Goal: Task Accomplishment & Management: Manage account settings

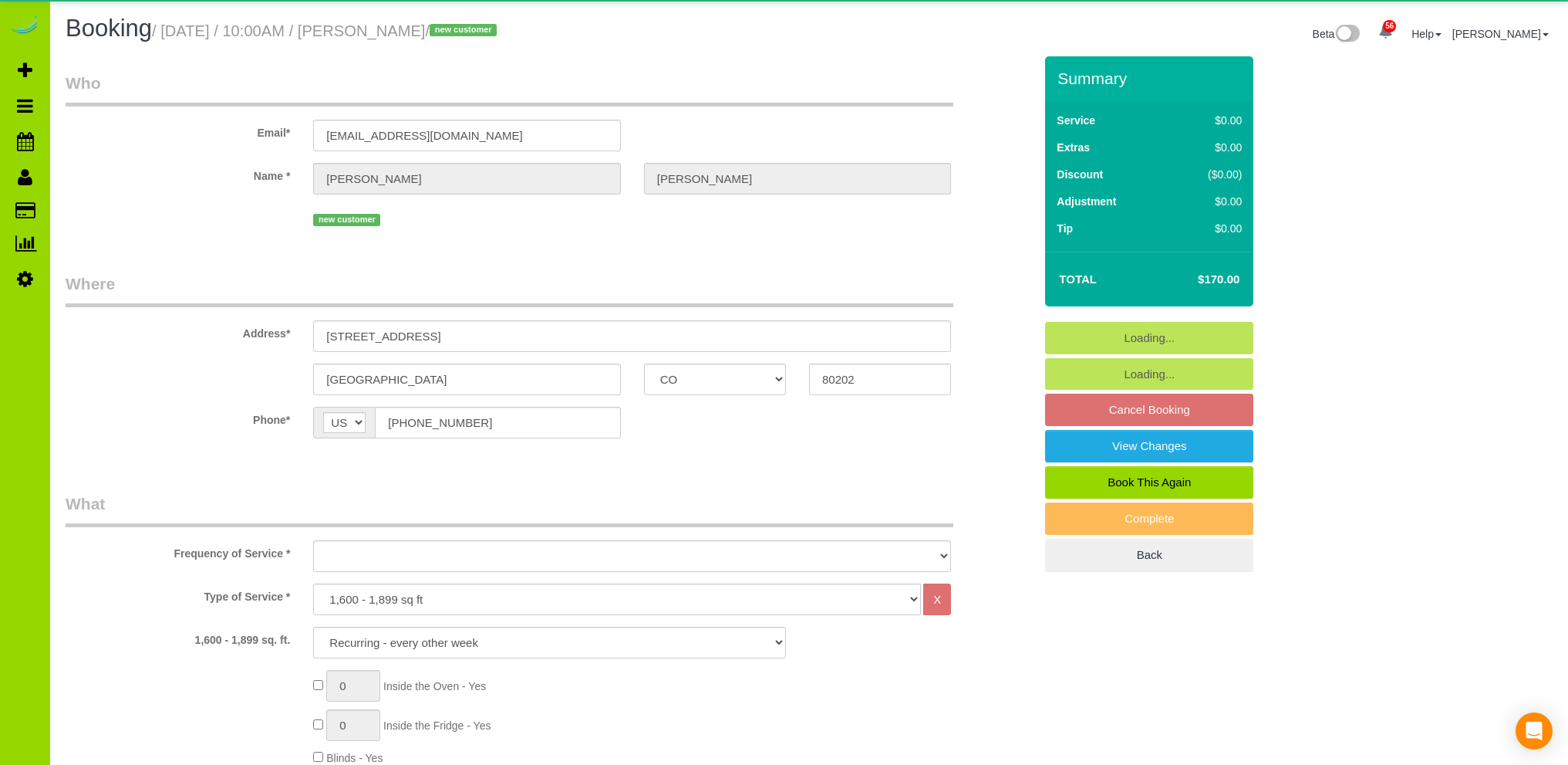
select select "CO"
select select "spot1"
select select "number:67"
select select "number:3"
select select "number:14"
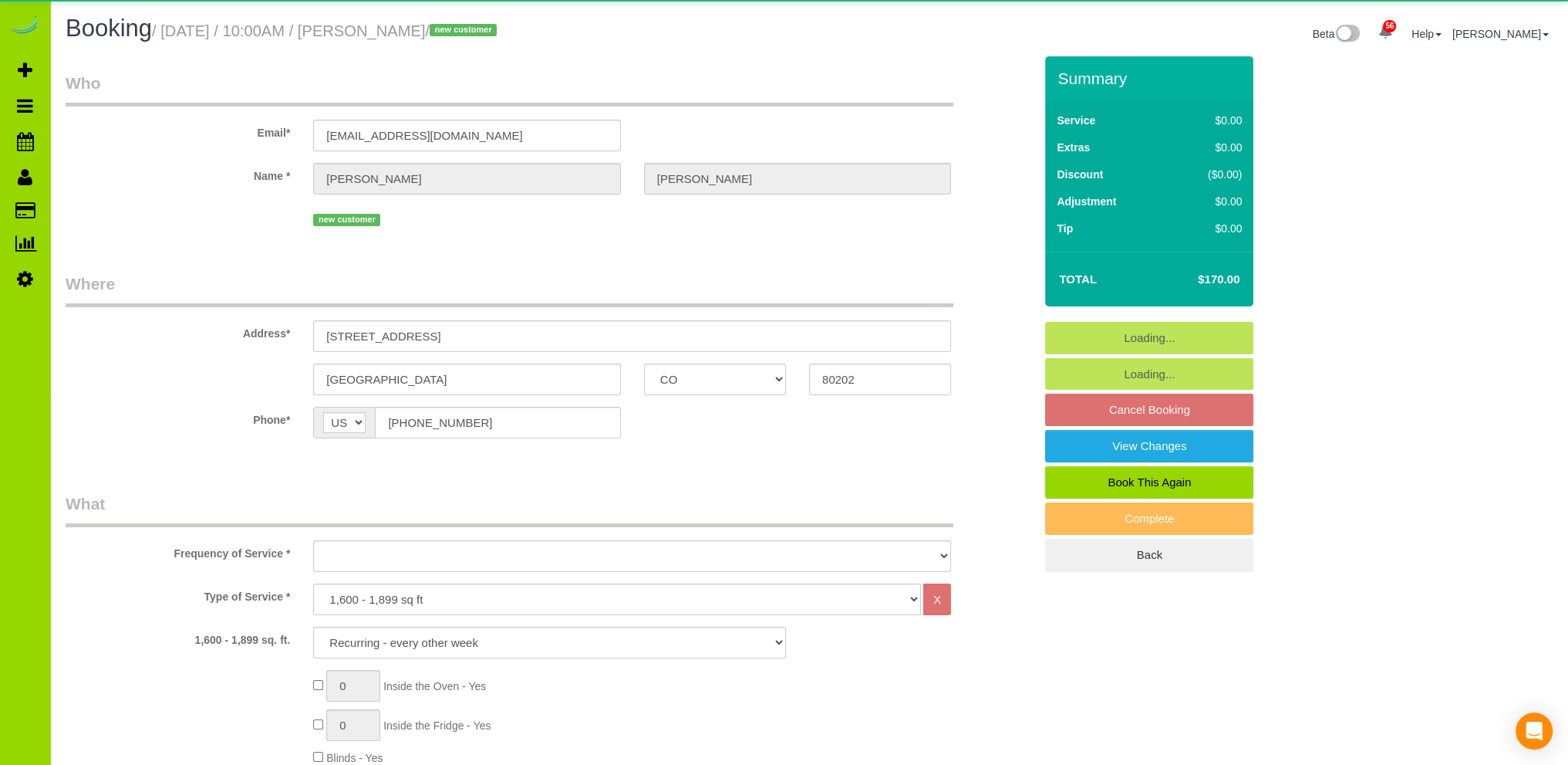
select select "object:1246"
select select "6"
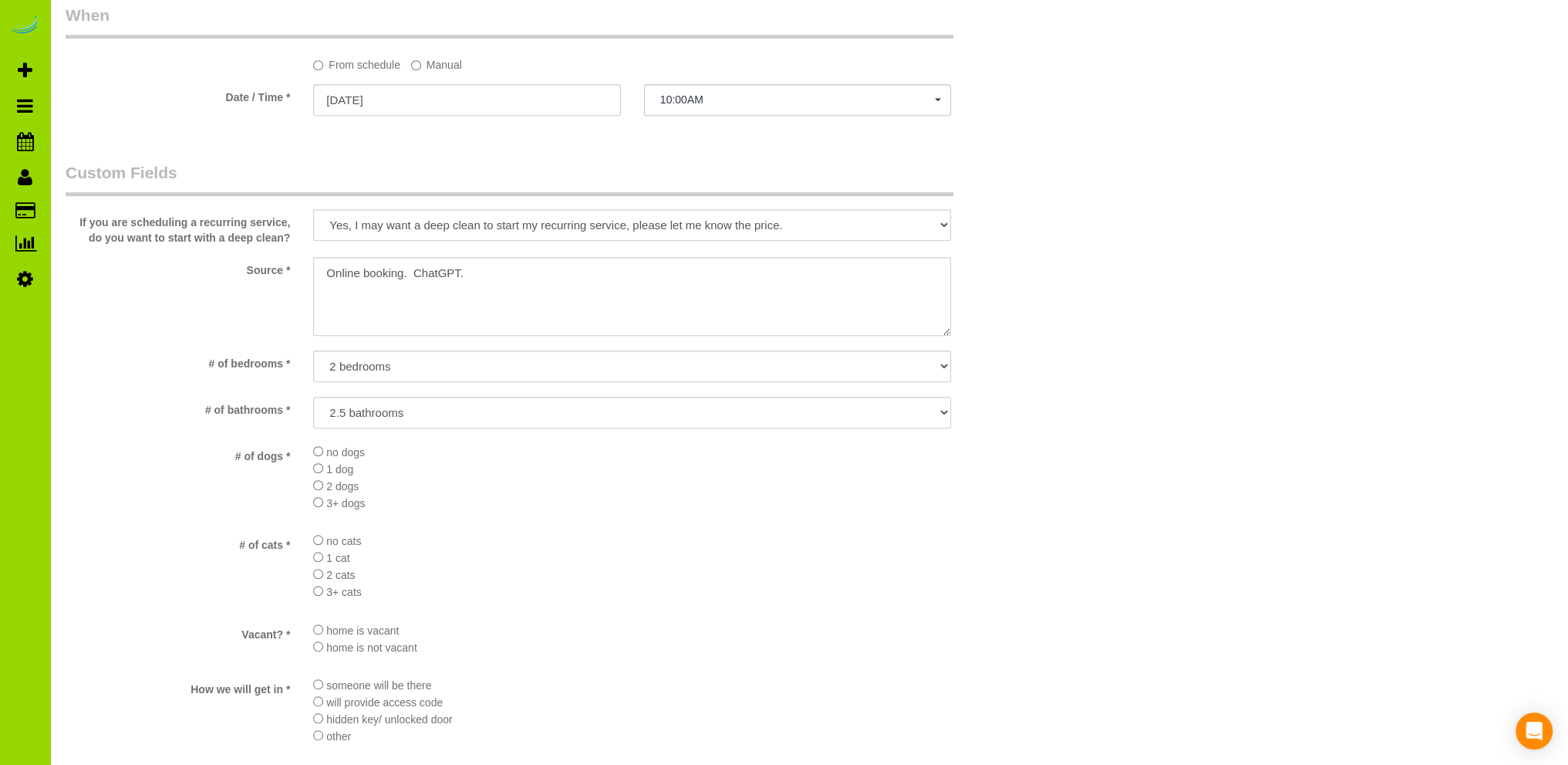
scroll to position [2080, 0]
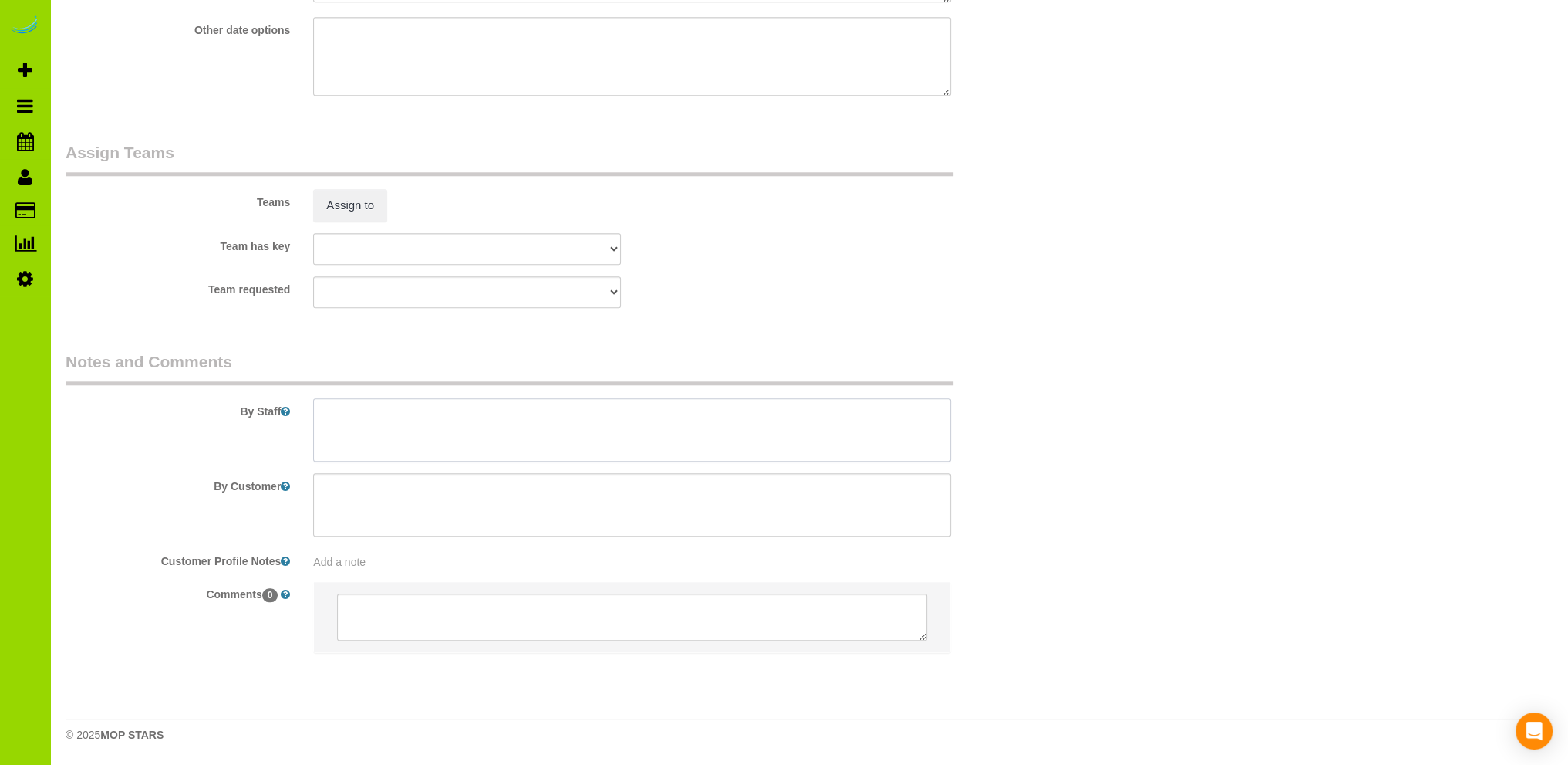
click at [402, 421] on textarea at bounding box center [631, 429] width 637 height 63
type textarea "- Est first time deep clean and then biweekly"
click at [381, 557] on div "Add a note" at bounding box center [631, 562] width 637 height 16
click at [374, 559] on textarea at bounding box center [631, 628] width 637 height 170
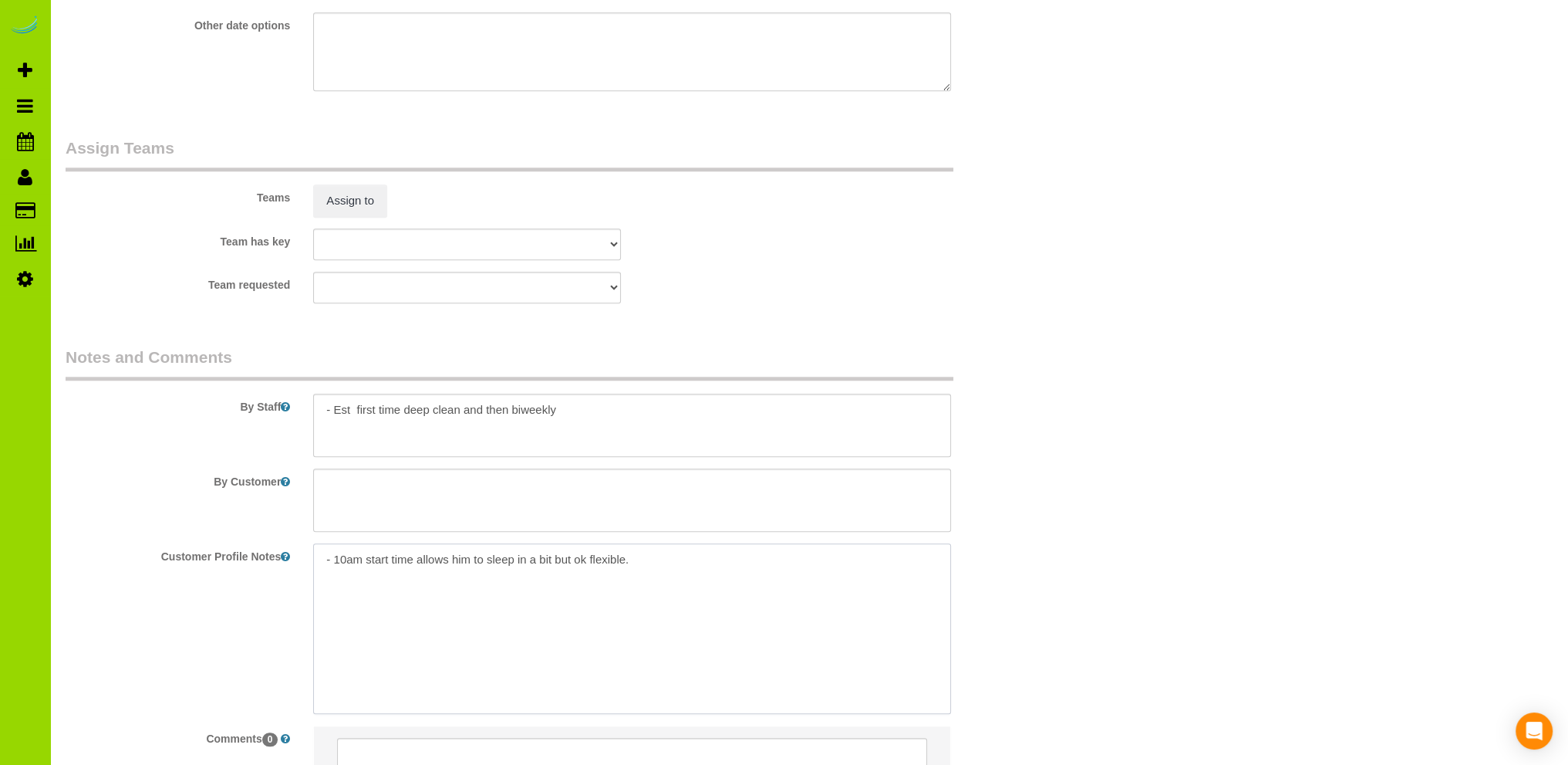
click at [361, 568] on textarea "- 10am start time allows him to sleep in a bit but ok flexible." at bounding box center [631, 628] width 637 height 170
click at [705, 561] on textarea "- 10am start time allows him to sleep in a bit but ok flexible." at bounding box center [631, 628] width 637 height 170
click at [580, 577] on textarea "- 10am start time allows him to sleep in a bit but ok flexible. Flexible on tea…" at bounding box center [631, 628] width 637 height 170
click at [754, 581] on textarea "- 10am start time allows him to sleep in a bit but ok flexible. Flexible on tea…" at bounding box center [631, 628] width 637 height 170
click at [483, 574] on textarea "- 10am start time allows him to sleep in a bit but ok flexible. Flexible on tea…" at bounding box center [631, 628] width 637 height 170
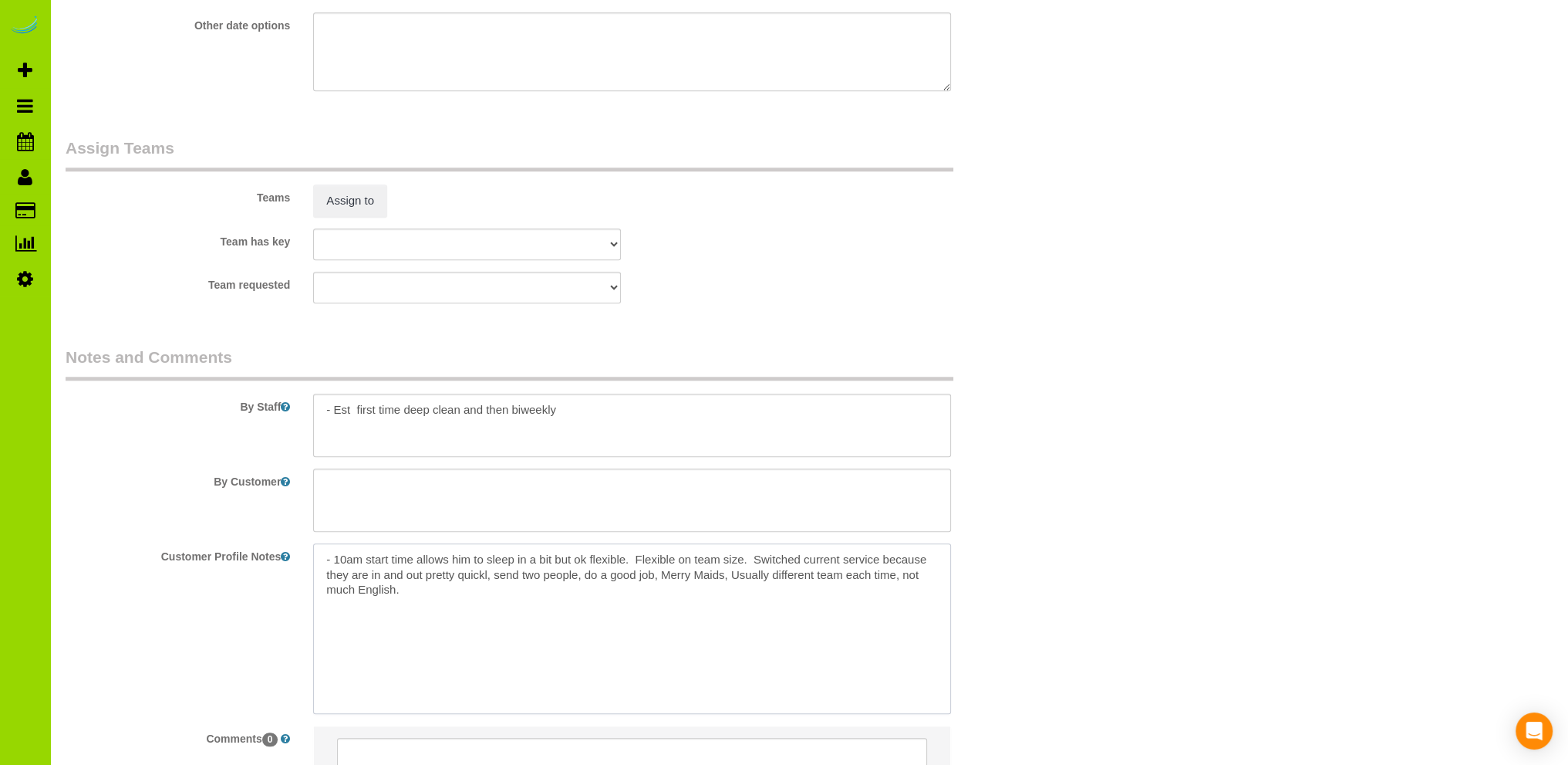
type textarea "- 10am start time allows him to sleep in a bit but ok flexible. Flexible on tea…"
click at [367, 436] on textarea at bounding box center [631, 425] width 637 height 63
click at [602, 413] on textarea at bounding box center [631, 425] width 637 height 63
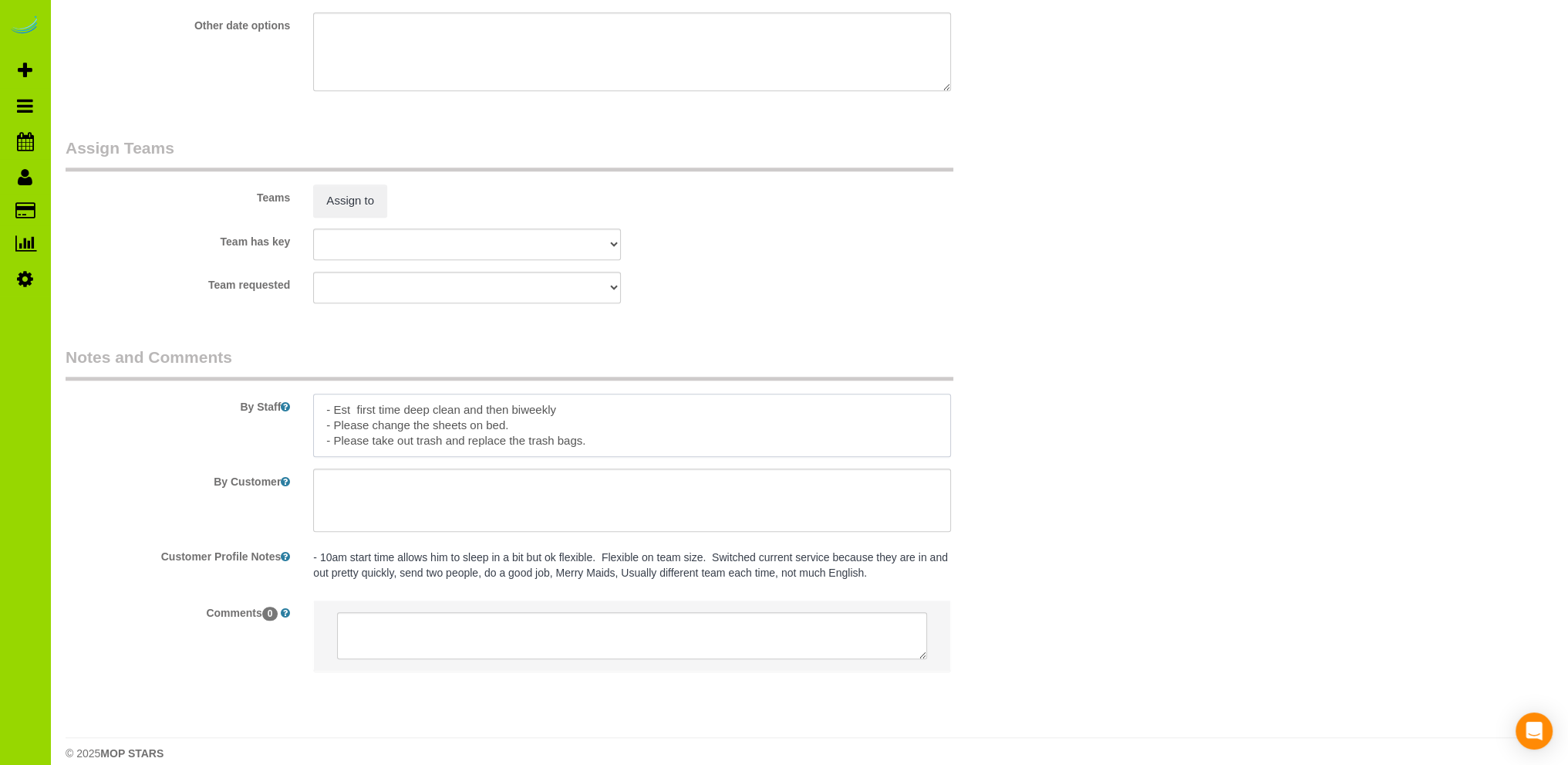
click at [504, 428] on textarea at bounding box center [631, 425] width 637 height 63
click at [604, 449] on textarea at bounding box center [631, 425] width 637 height 63
click at [593, 409] on textarea at bounding box center [631, 425] width 637 height 63
click at [701, 428] on textarea at bounding box center [631, 425] width 637 height 63
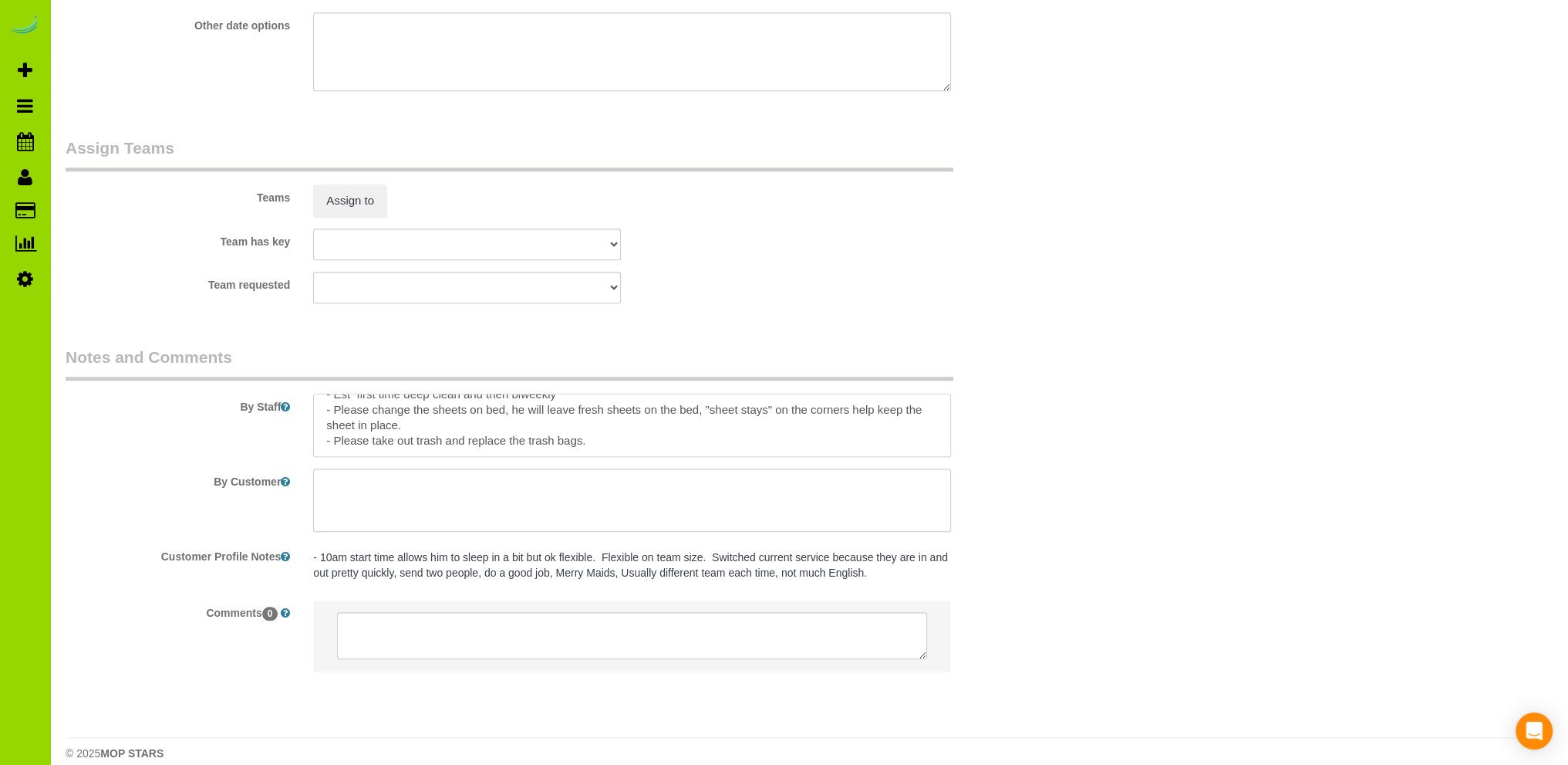
click at [582, 443] on textarea at bounding box center [631, 425] width 637 height 63
click at [676, 445] on textarea at bounding box center [631, 425] width 637 height 63
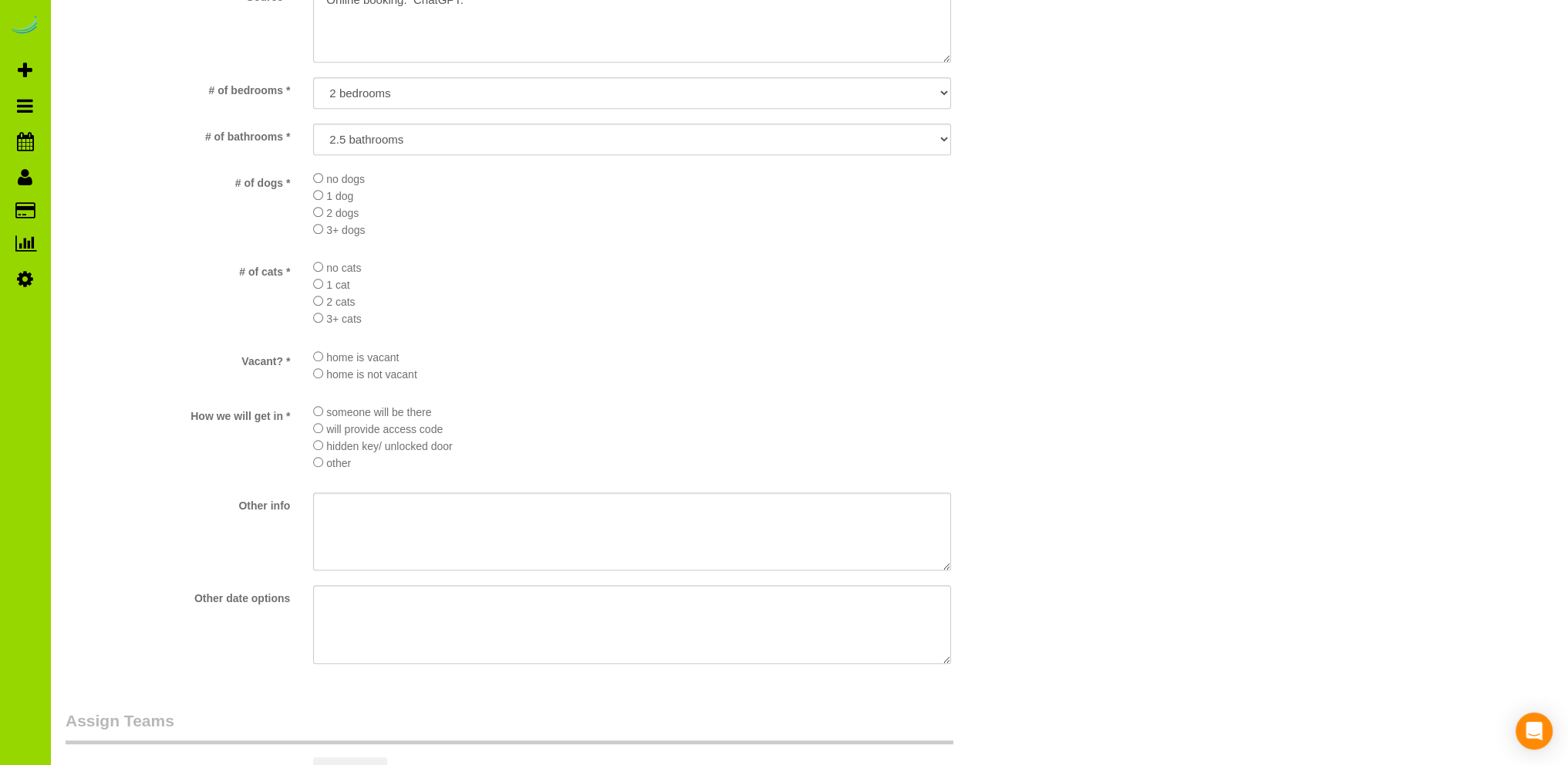
scroll to position [1852, 0]
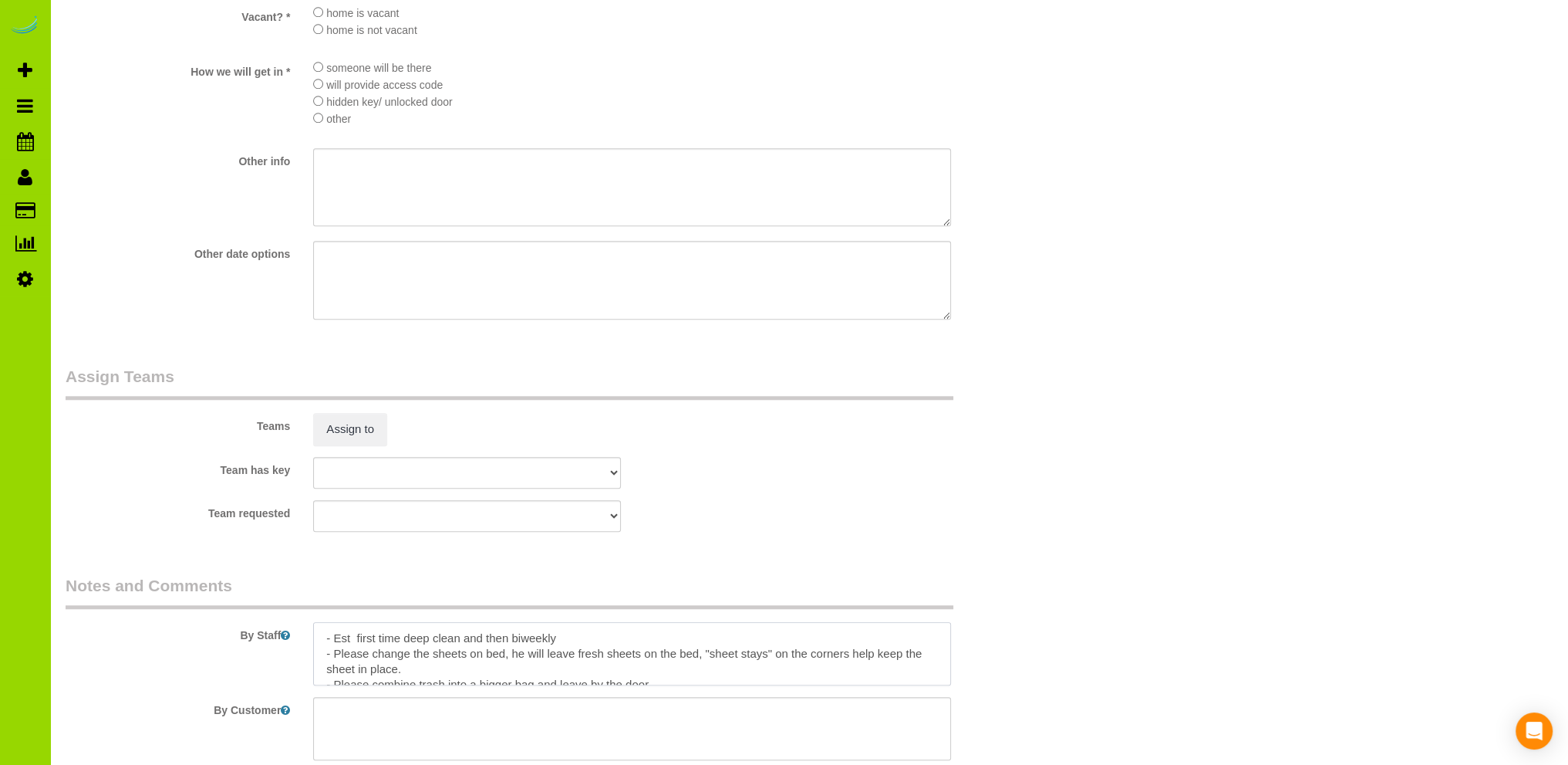
click at [593, 640] on textarea at bounding box center [631, 653] width 637 height 63
click at [334, 658] on textarea at bounding box center [631, 653] width 637 height 63
click at [392, 657] on textarea at bounding box center [631, 653] width 637 height 63
click at [474, 658] on textarea at bounding box center [631, 653] width 637 height 63
click at [566, 644] on textarea at bounding box center [631, 653] width 637 height 63
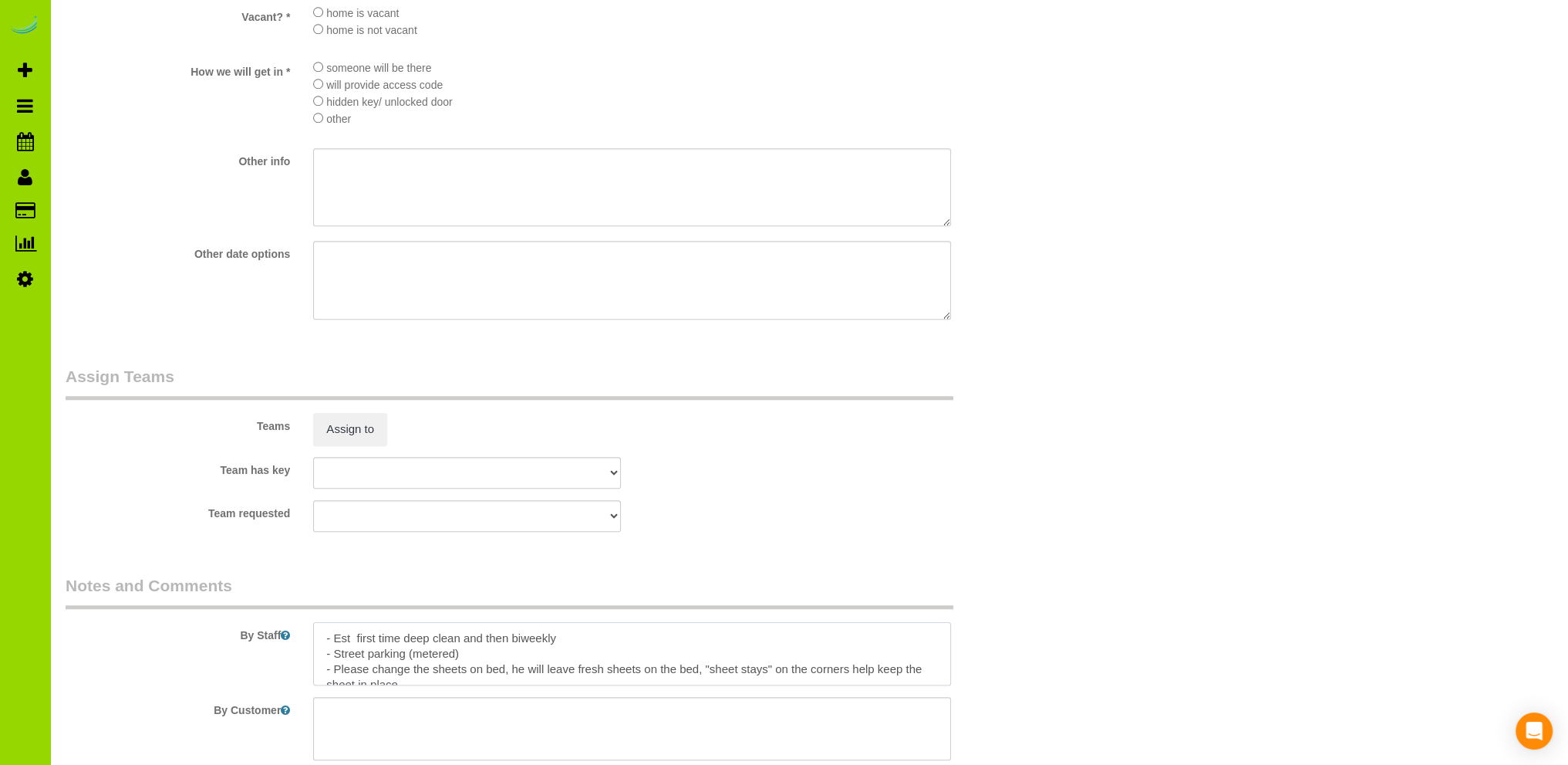
click at [355, 646] on textarea at bounding box center [631, 653] width 637 height 63
click at [666, 643] on textarea at bounding box center [631, 653] width 637 height 63
click at [353, 645] on textarea at bounding box center [631, 653] width 637 height 63
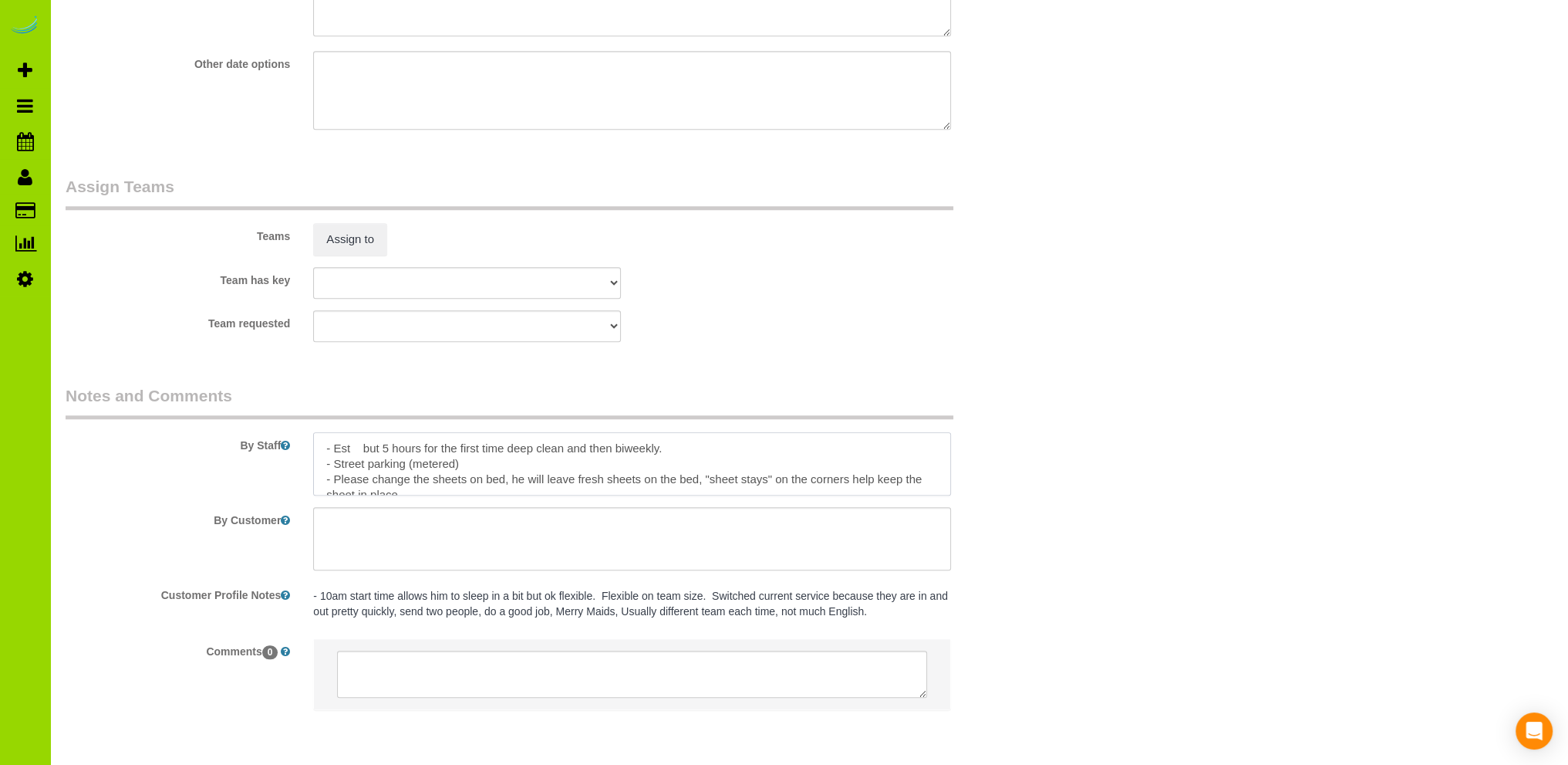
scroll to position [2105, 0]
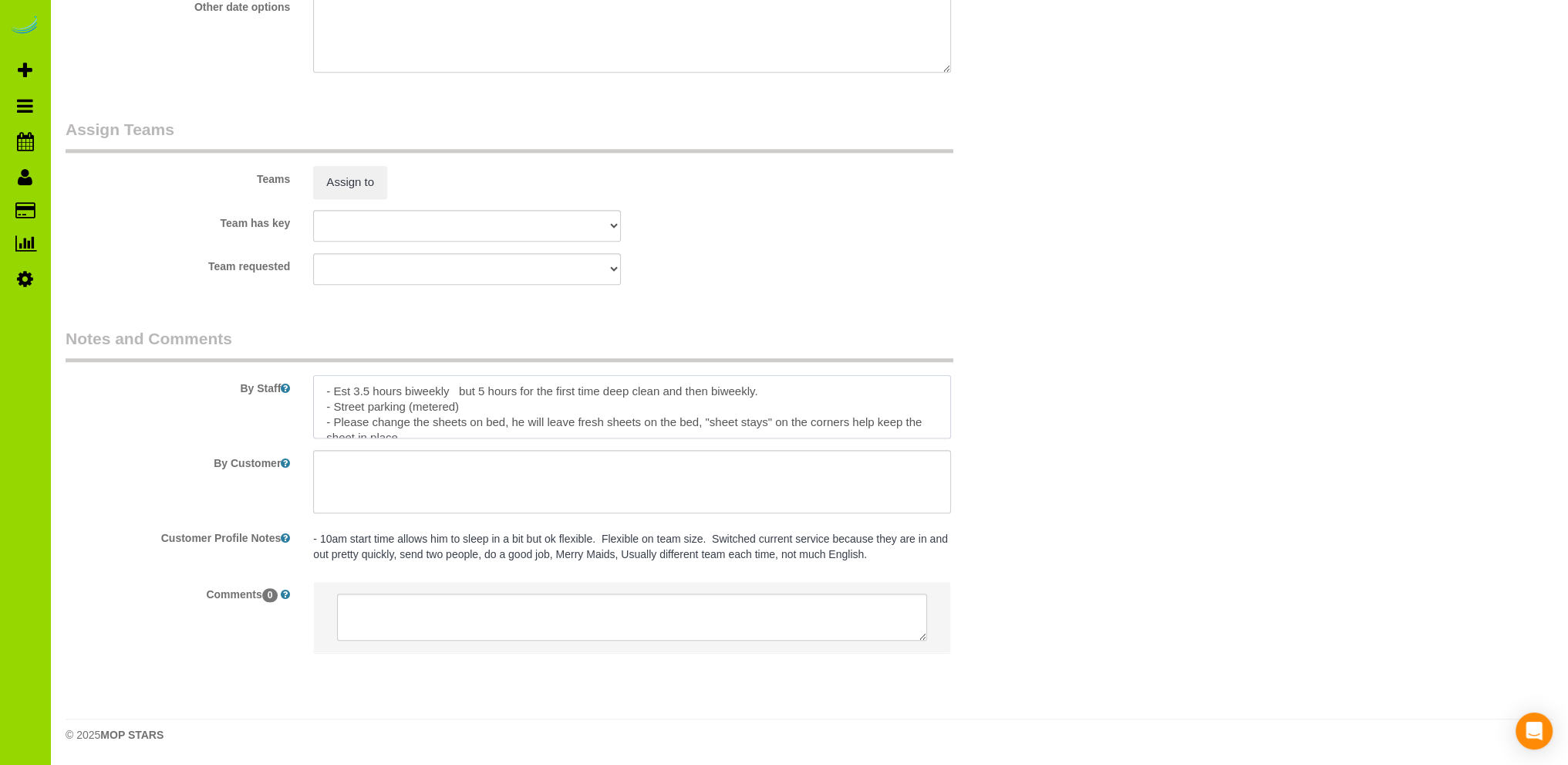
click at [461, 388] on textarea at bounding box center [631, 406] width 637 height 63
click at [655, 389] on textarea at bounding box center [631, 406] width 637 height 63
click at [448, 394] on textarea at bounding box center [631, 406] width 637 height 63
click at [502, 412] on textarea at bounding box center [631, 406] width 637 height 63
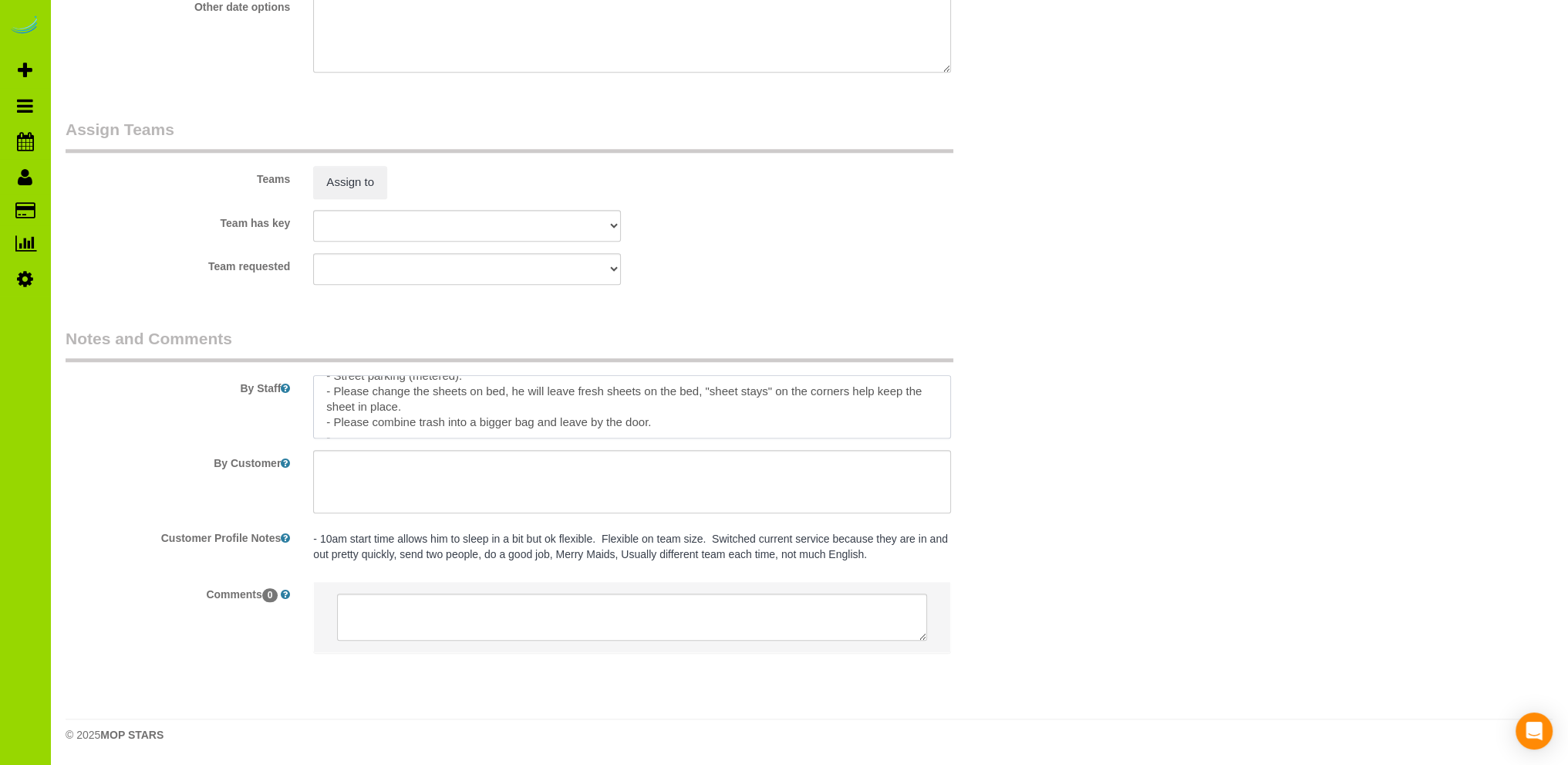
scroll to position [46, 0]
click at [648, 405] on textarea at bounding box center [631, 406] width 637 height 63
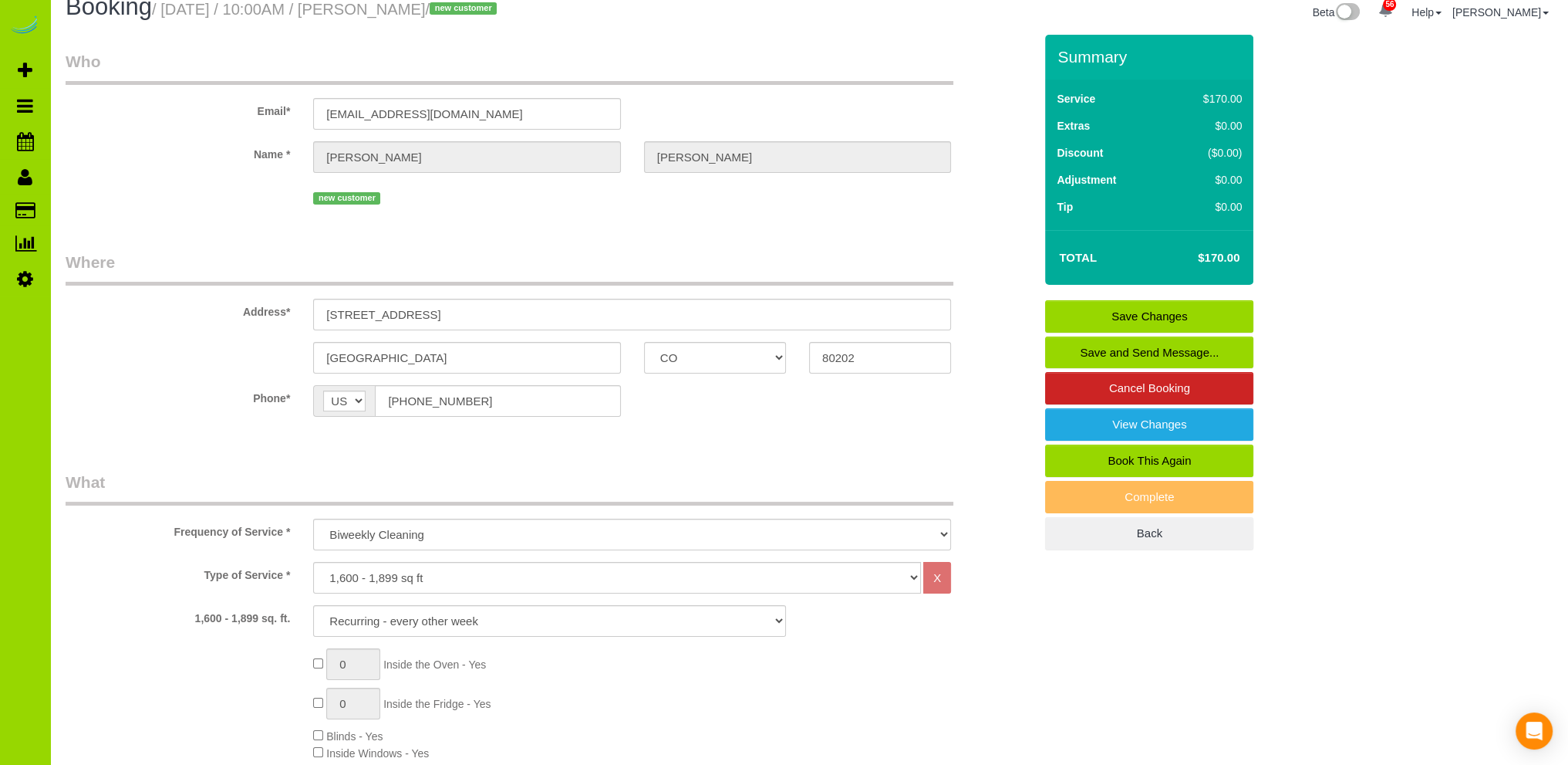
scroll to position [0, 0]
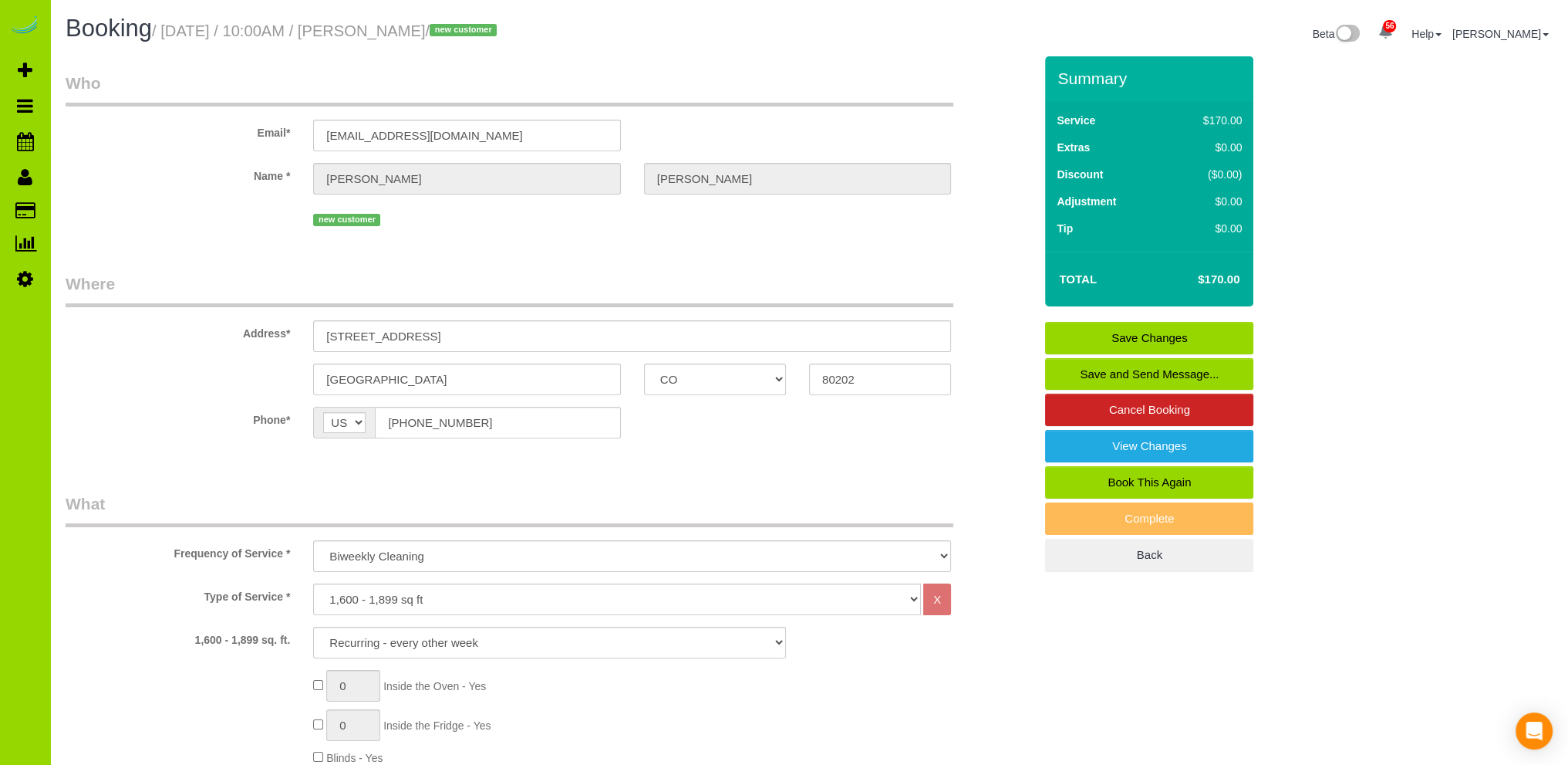
type textarea "- Est 3.5 hours biweekly but 5 hours for the first time deep clean 9/15 and the…"
click at [1129, 334] on link "Save Changes" at bounding box center [1149, 338] width 208 height 32
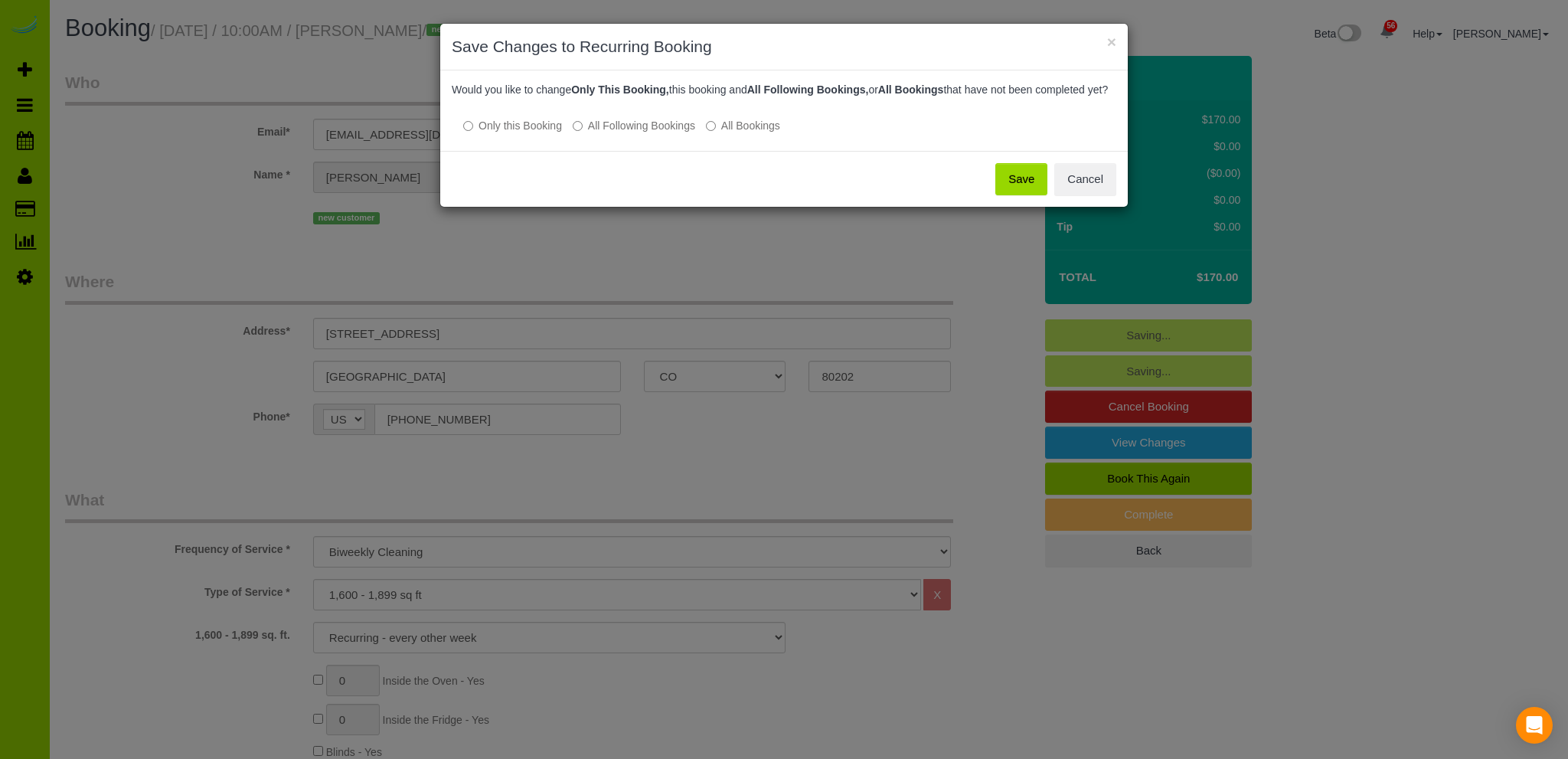
click at [1024, 188] on button "Save" at bounding box center [1021, 179] width 52 height 32
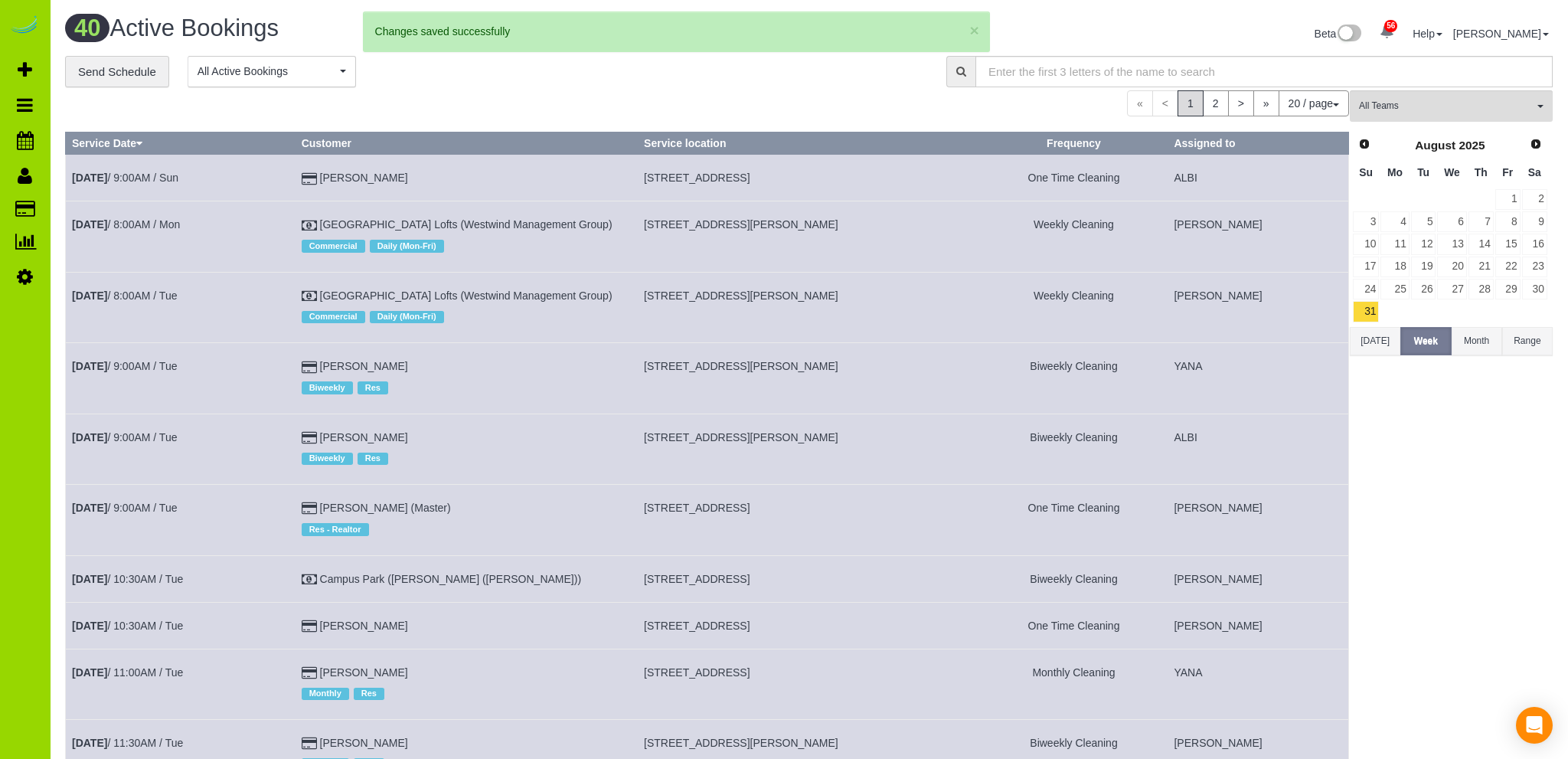
select select "CO"
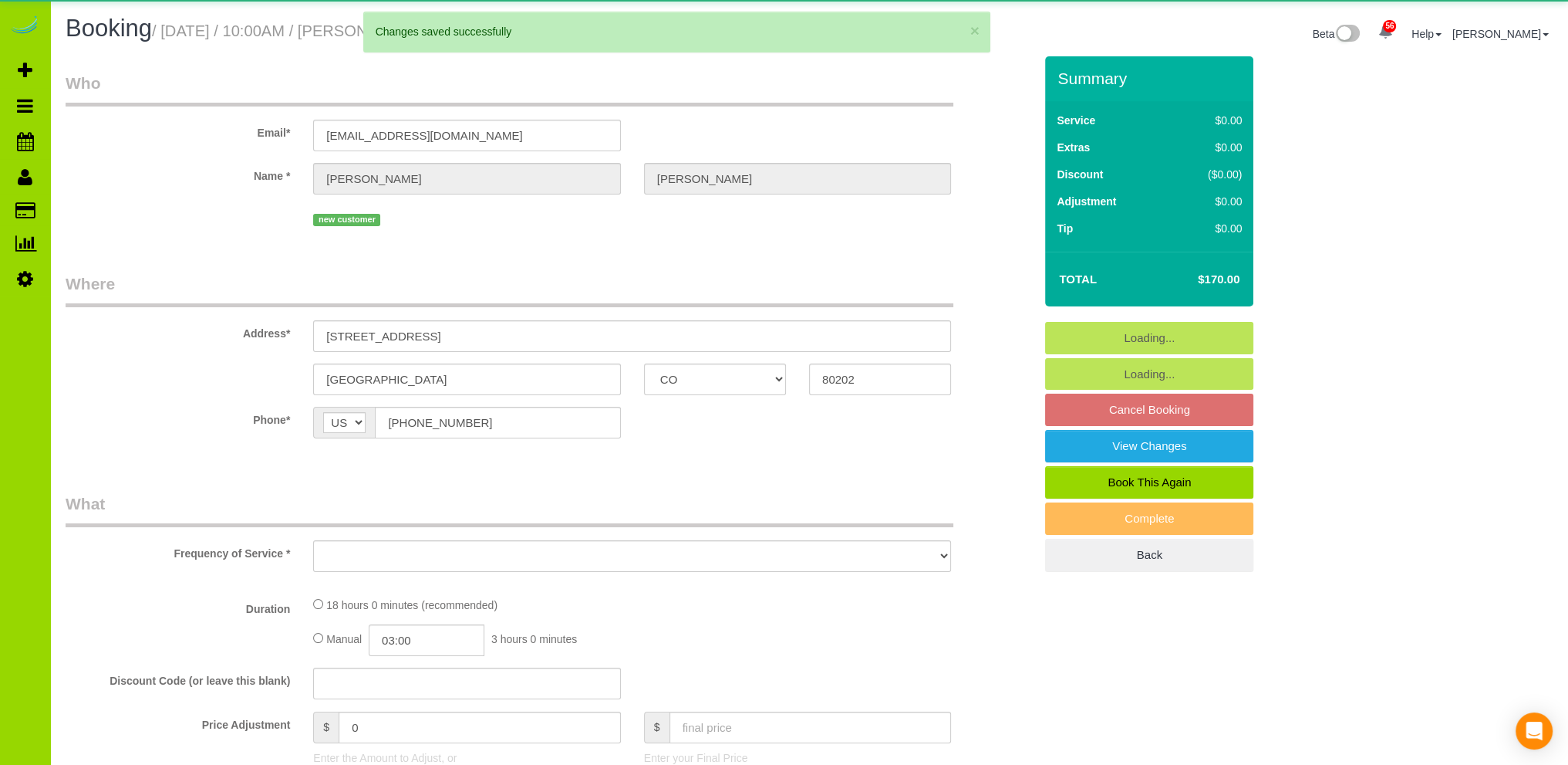
select select "string:fspay-9b392180-61b9-42ff-9321-ad7830b437d5"
select select "number:67"
select select "number:3"
select select "number:14"
select select "object:2461"
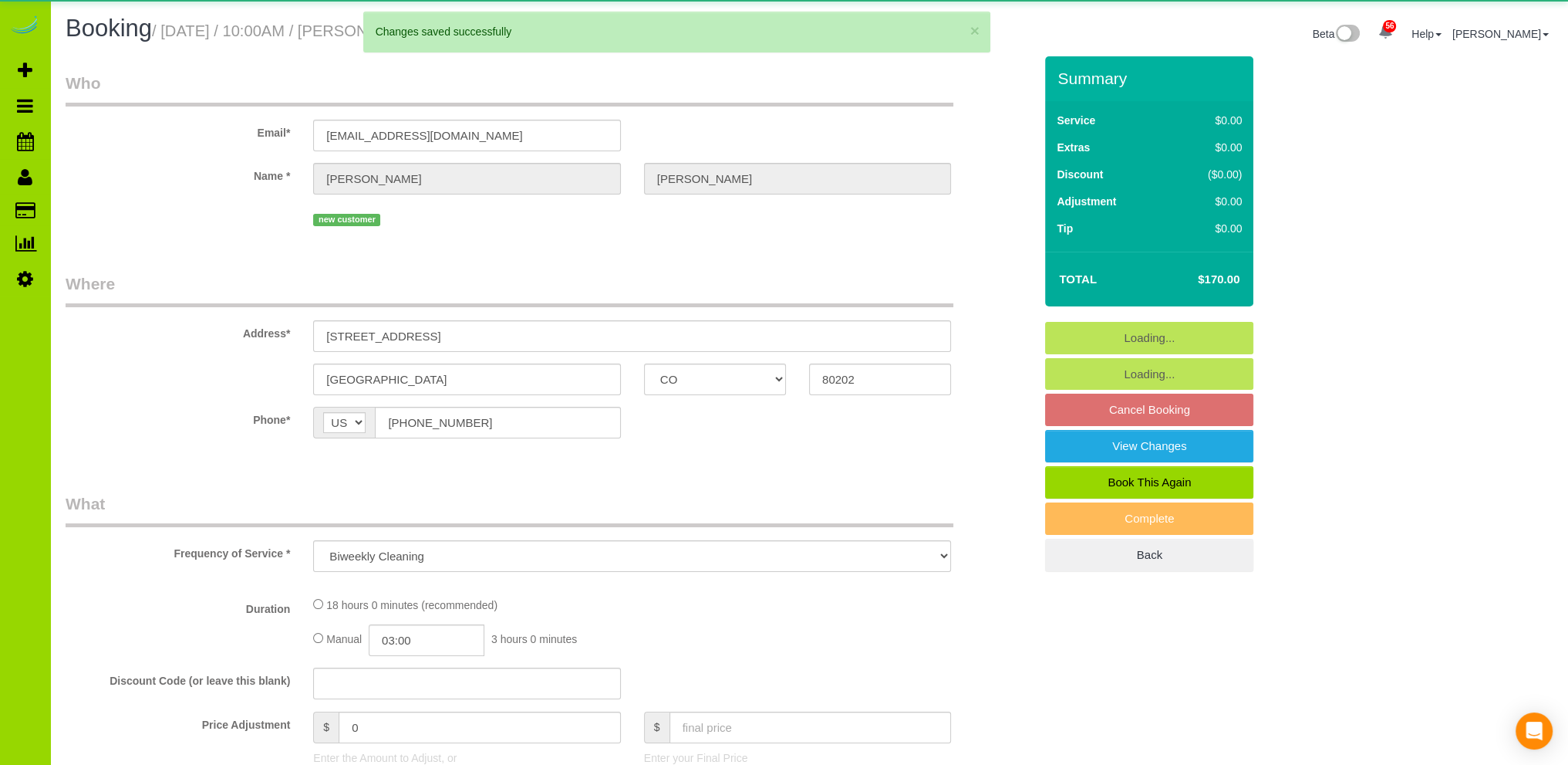
select select "spot6"
select select "6"
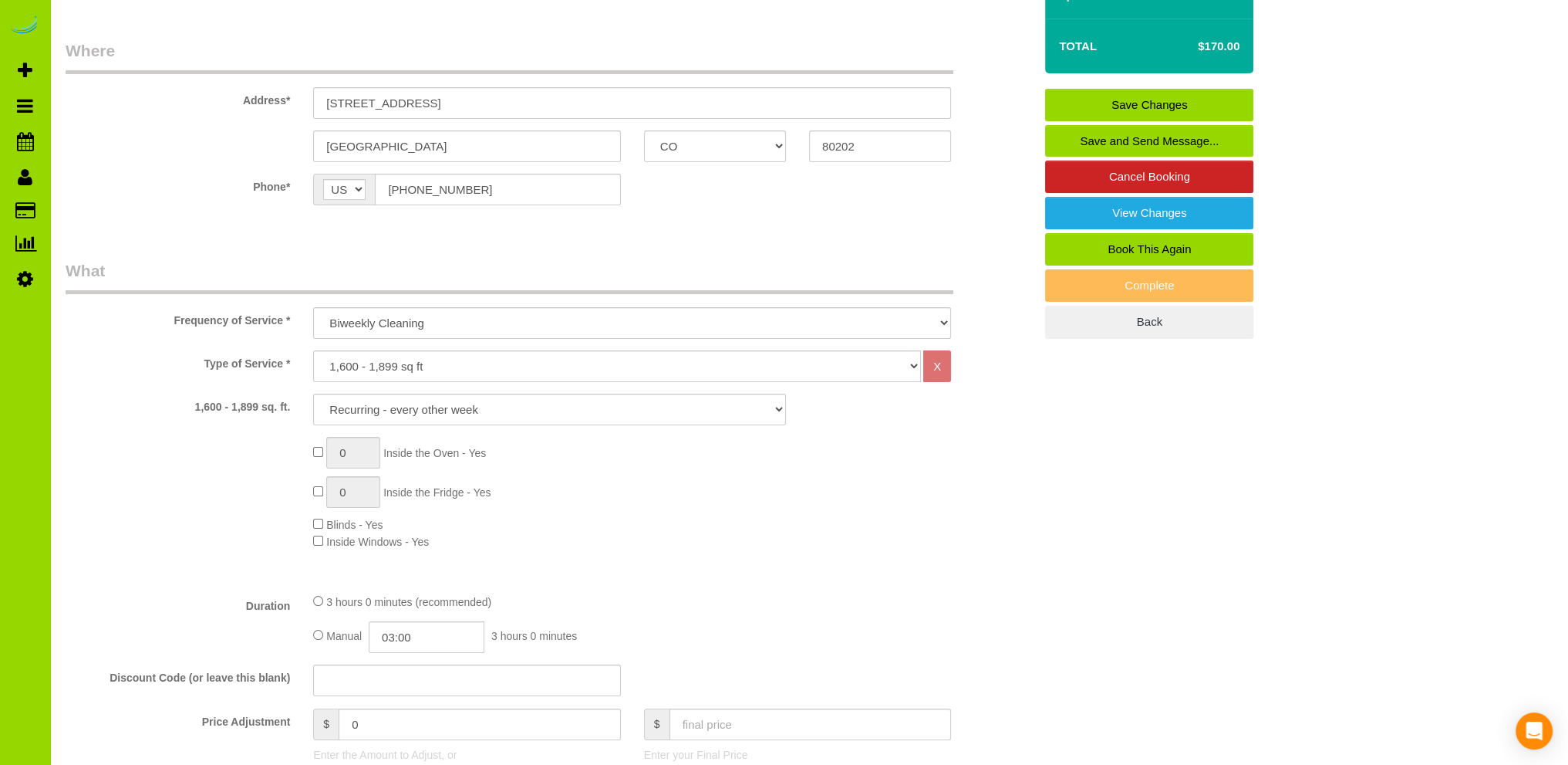
scroll to position [309, 0]
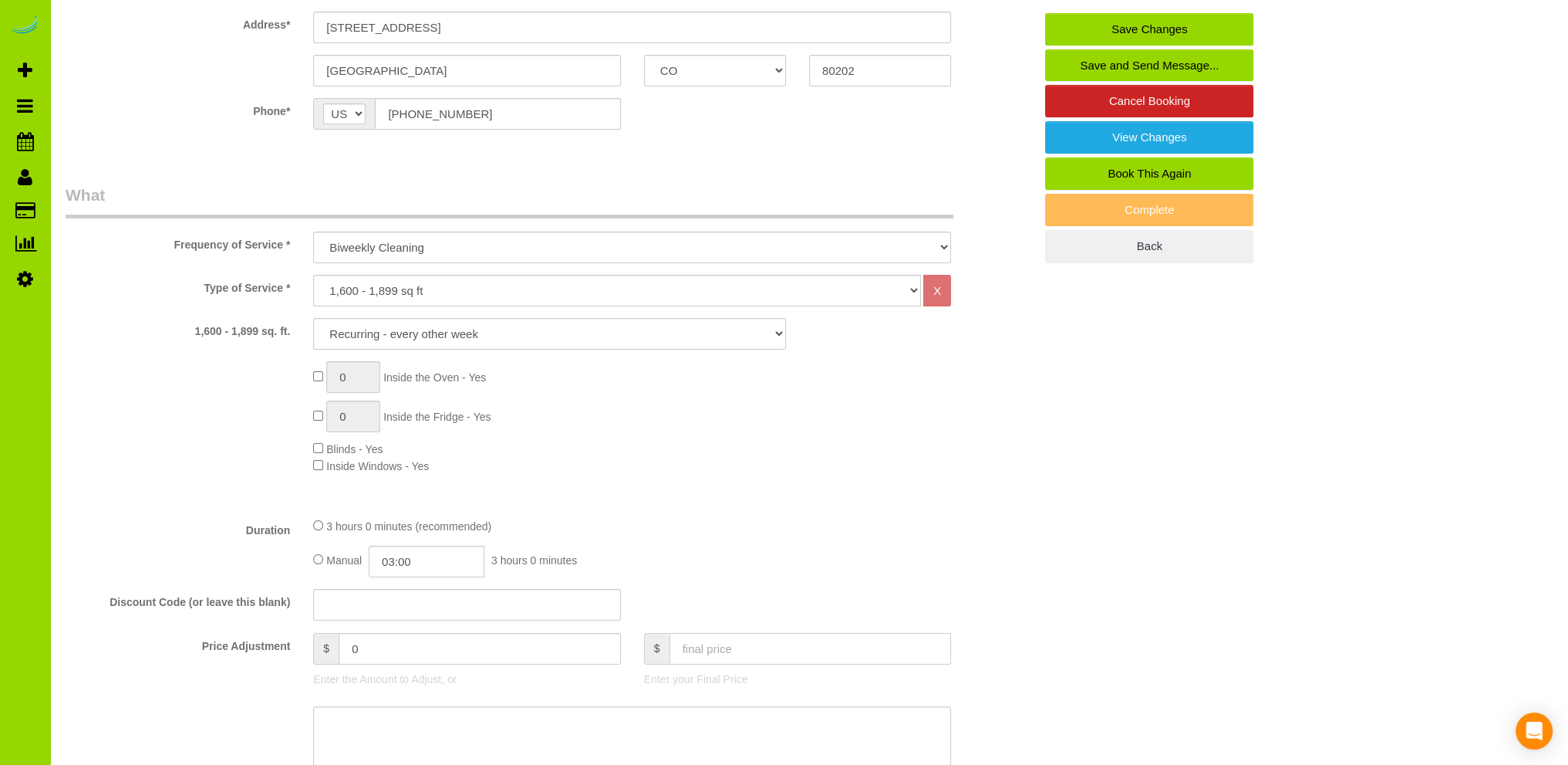
click at [701, 652] on input "text" at bounding box center [810, 648] width 282 height 32
type input "250"
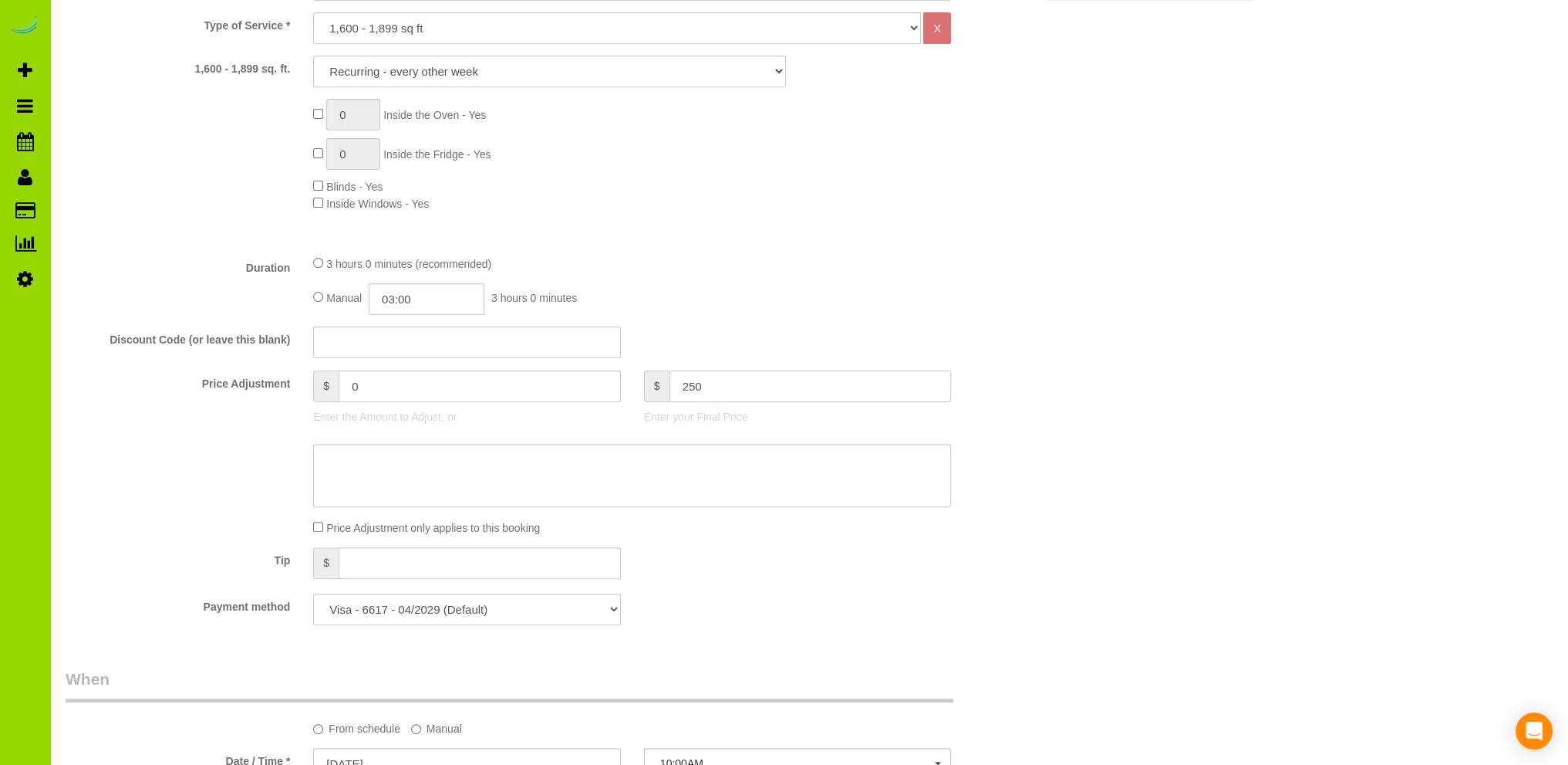
scroll to position [772, 0]
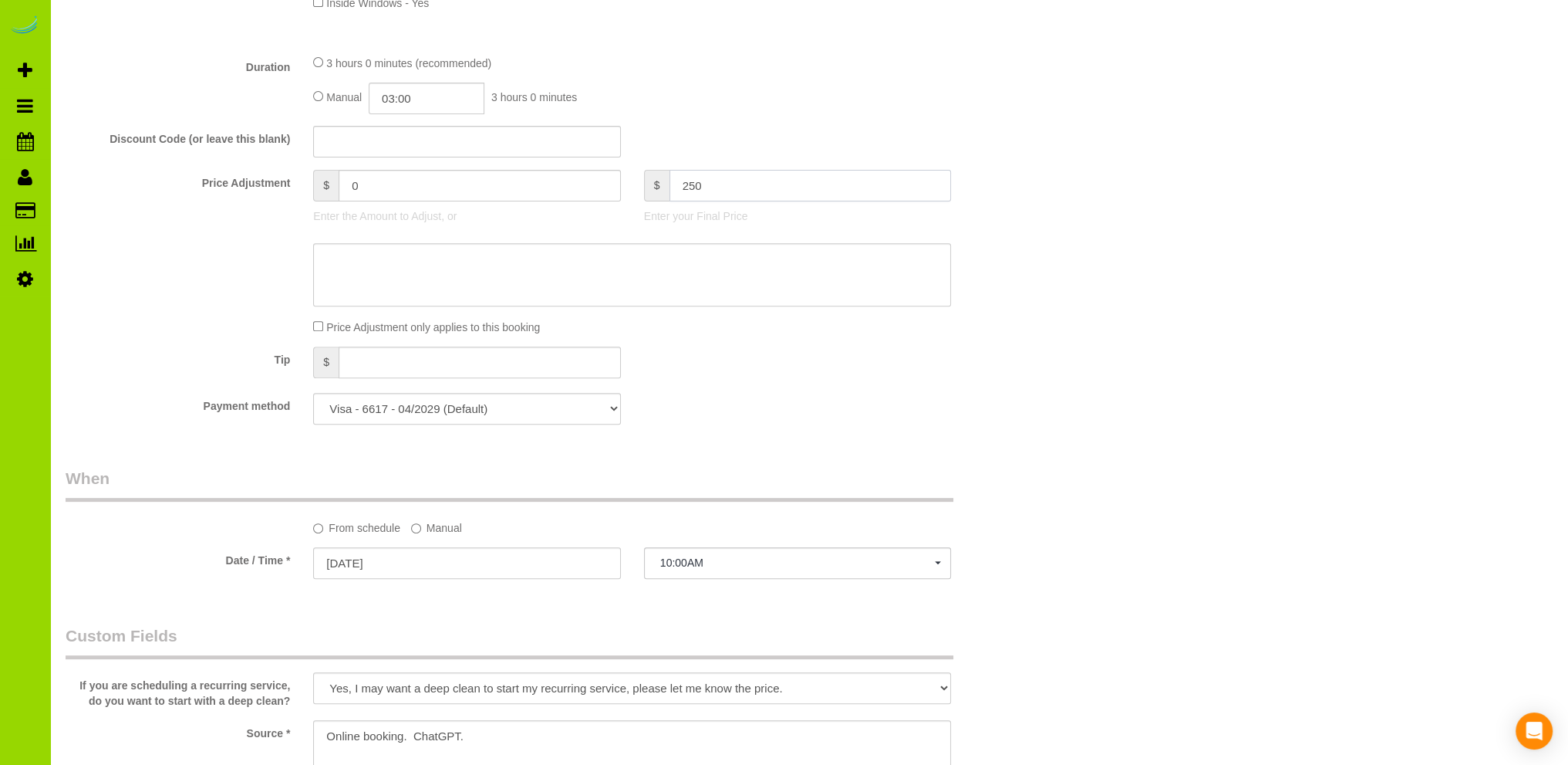
type input "80"
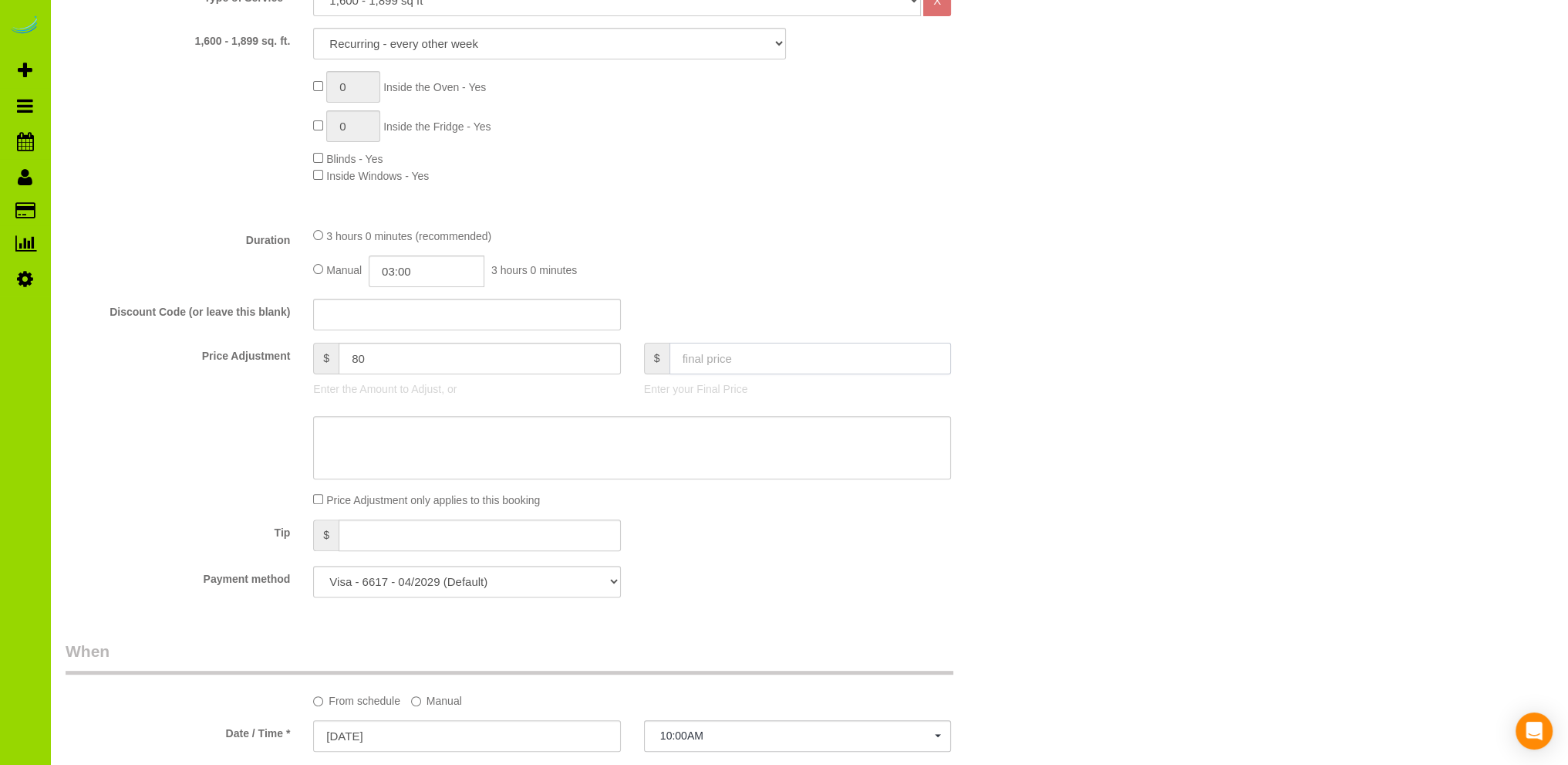
scroll to position [617, 0]
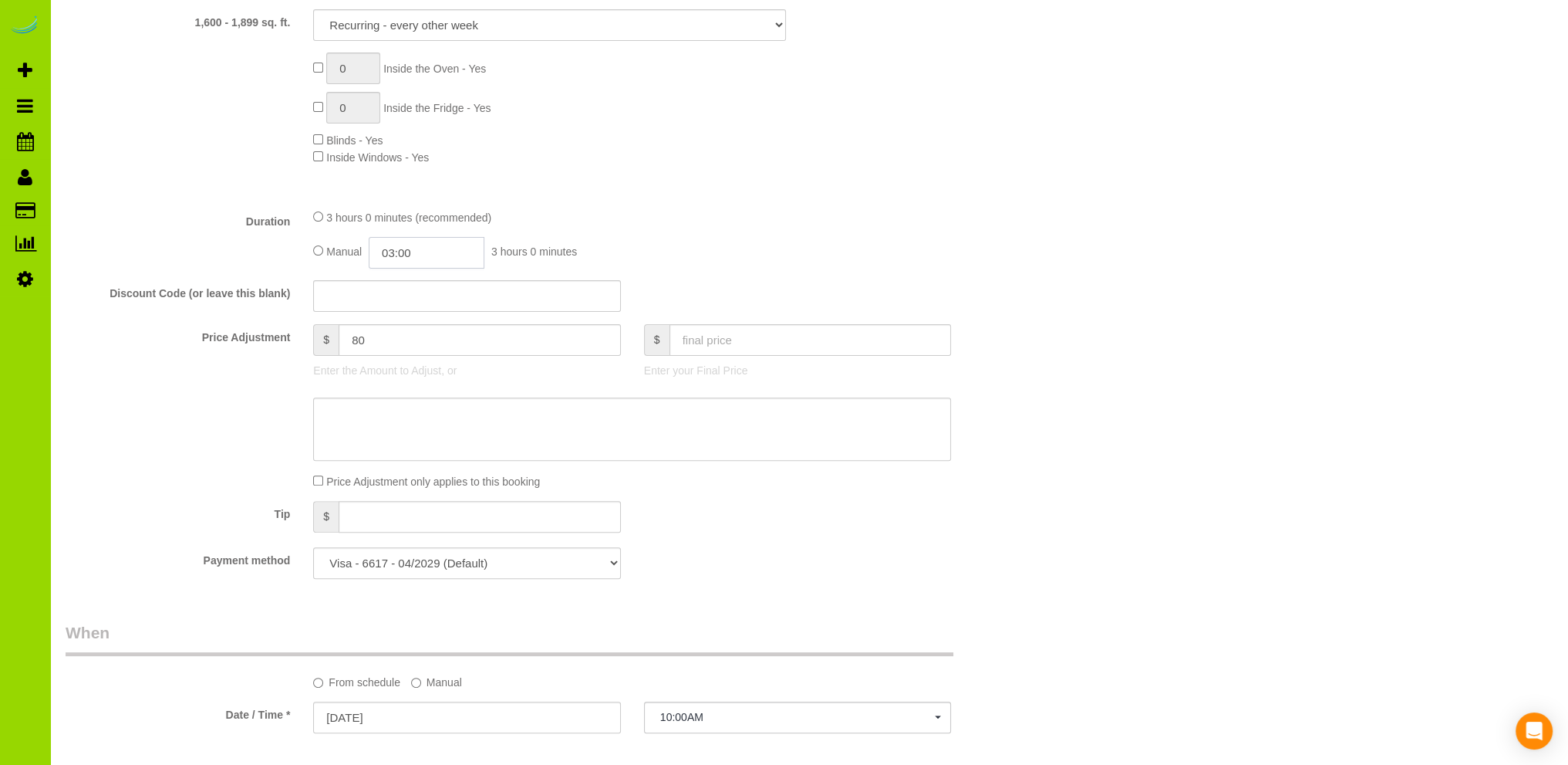
click at [398, 253] on input "03:00" at bounding box center [426, 253] width 116 height 32
type input "05:00"
click at [410, 381] on li "05:00" at bounding box center [409, 382] width 68 height 20
select select "spot11"
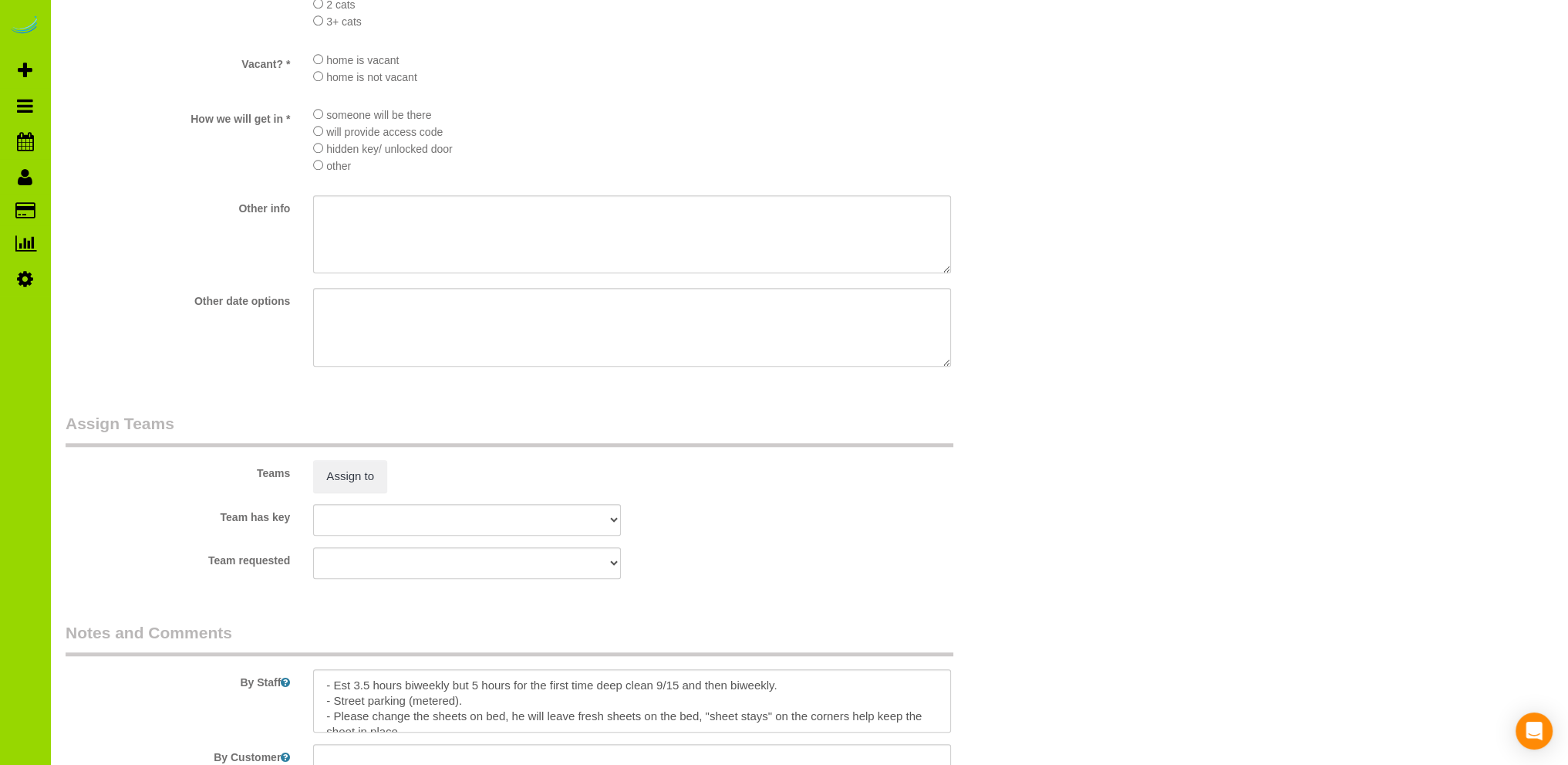
scroll to position [2105, 0]
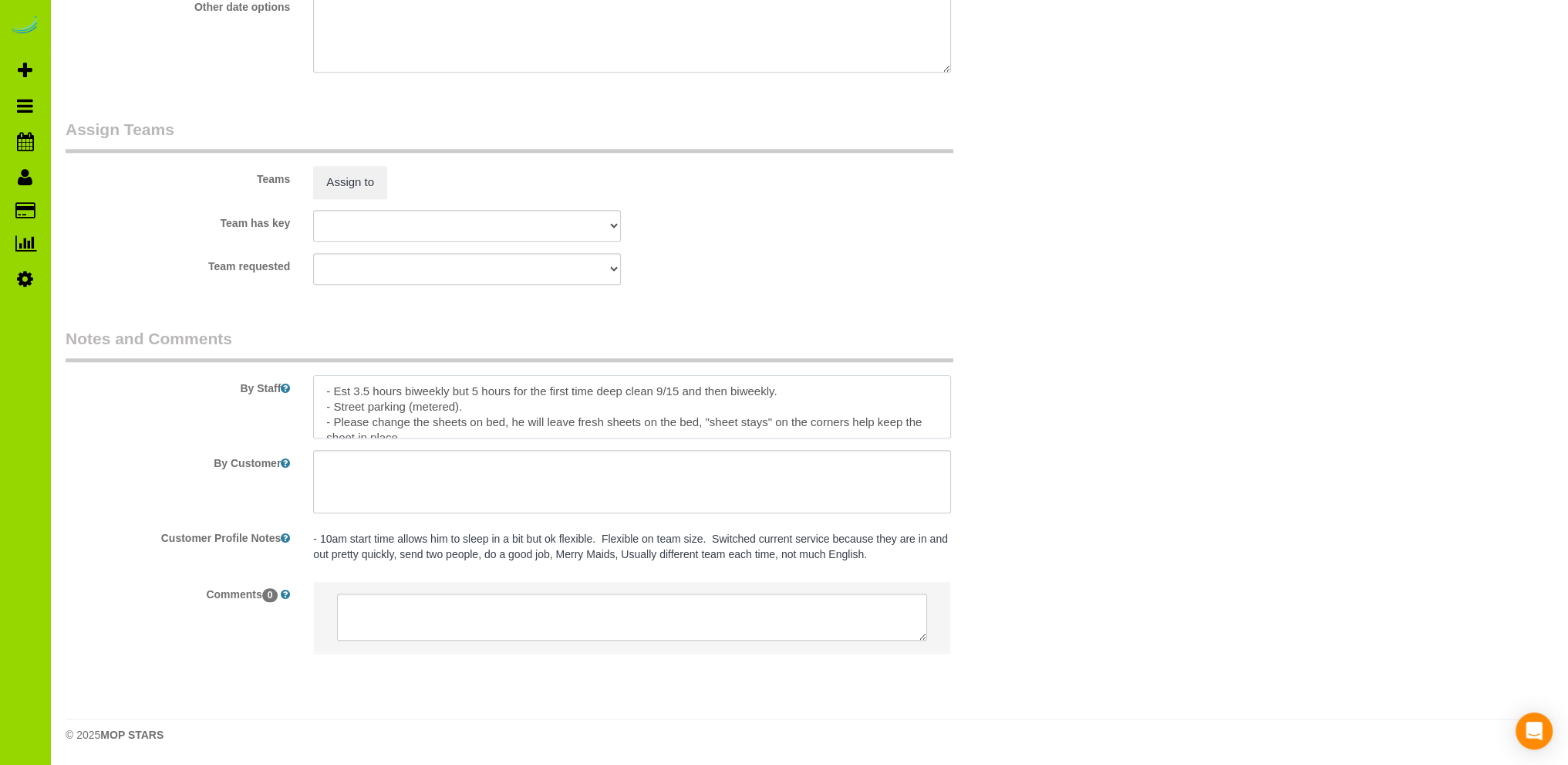
click at [783, 392] on textarea at bounding box center [631, 406] width 637 height 63
click at [481, 406] on textarea at bounding box center [631, 406] width 637 height 63
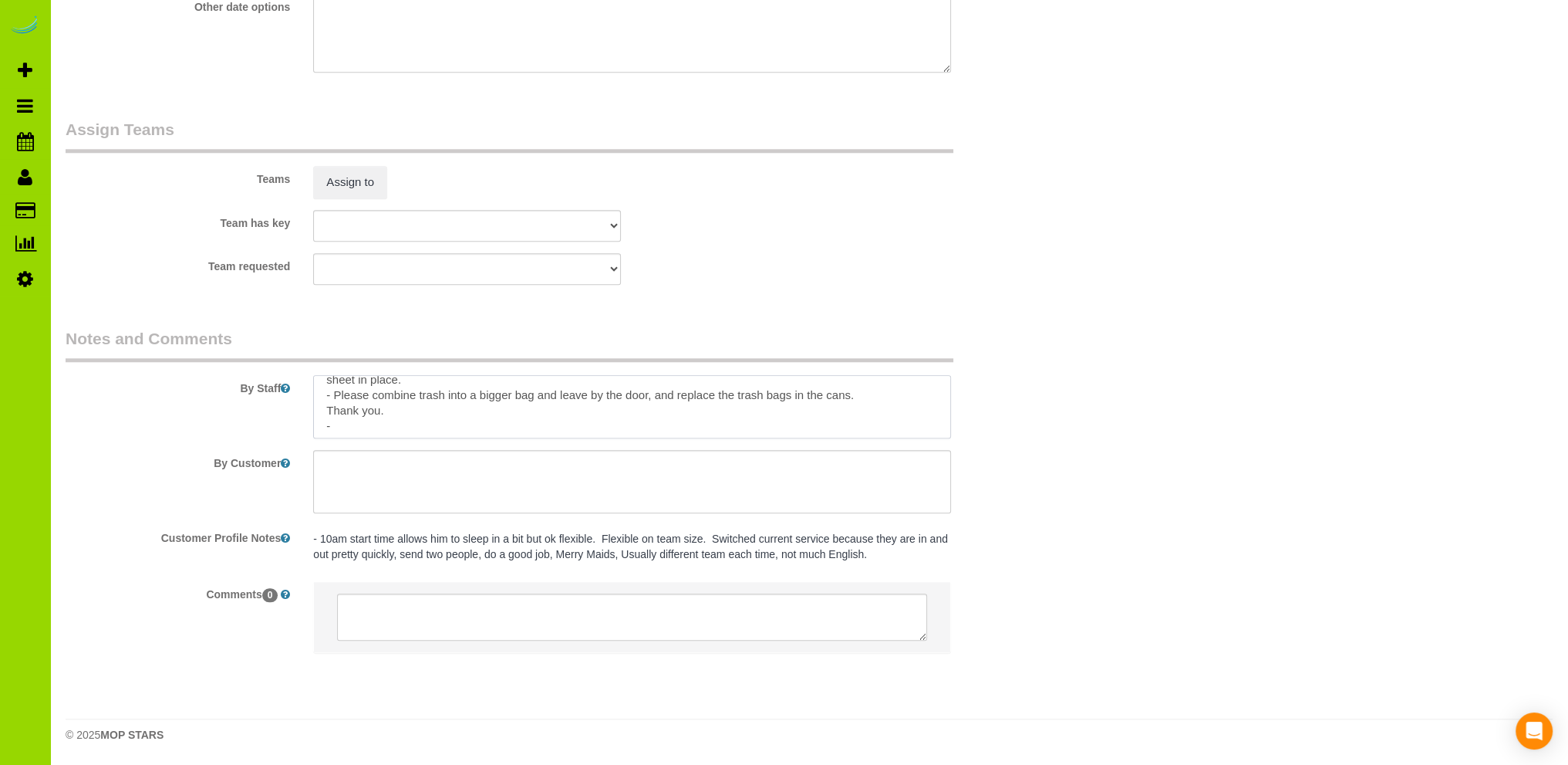
scroll to position [76, 0]
click at [342, 421] on textarea at bounding box center [631, 406] width 637 height 63
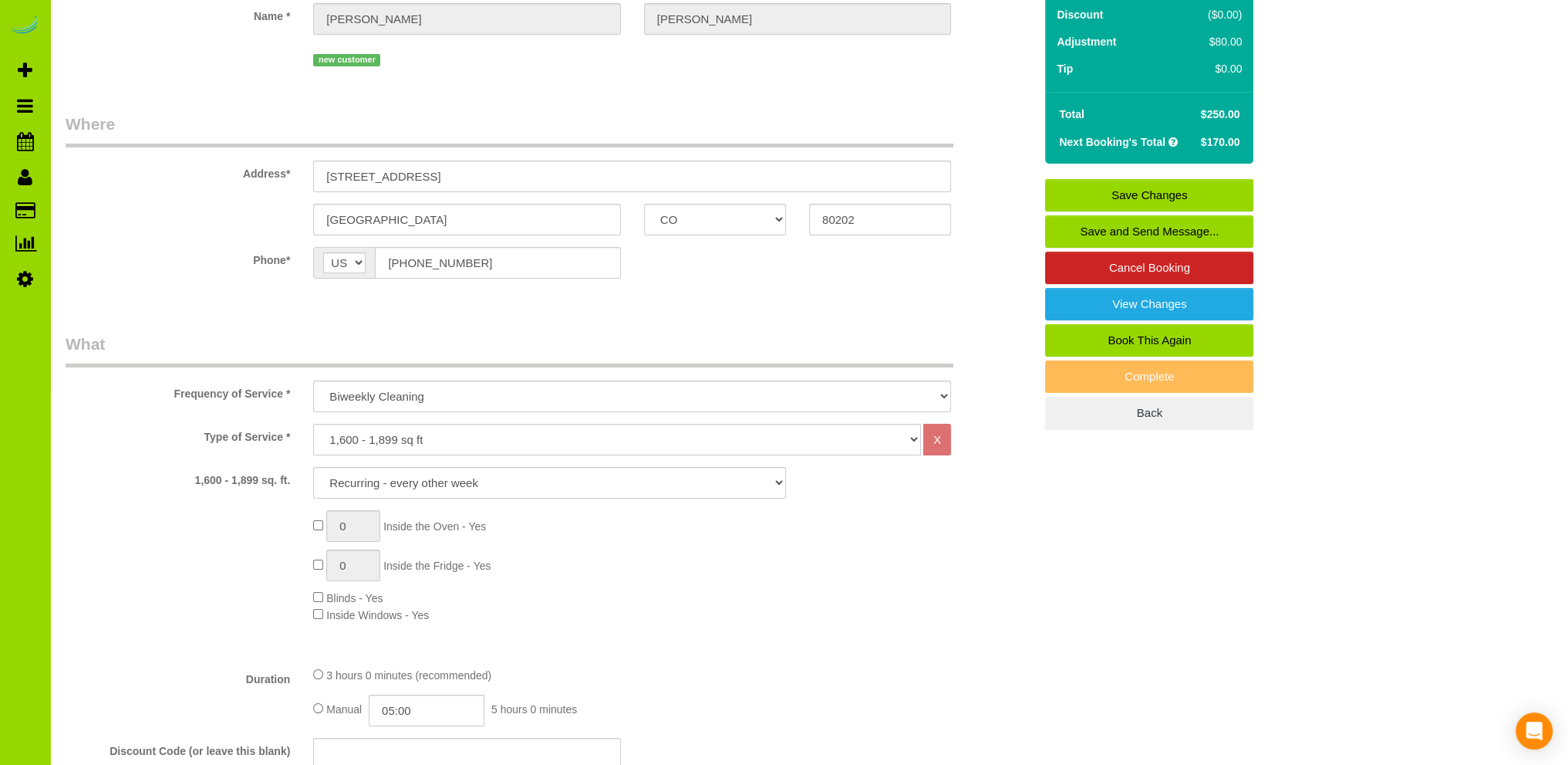
scroll to position [0, 0]
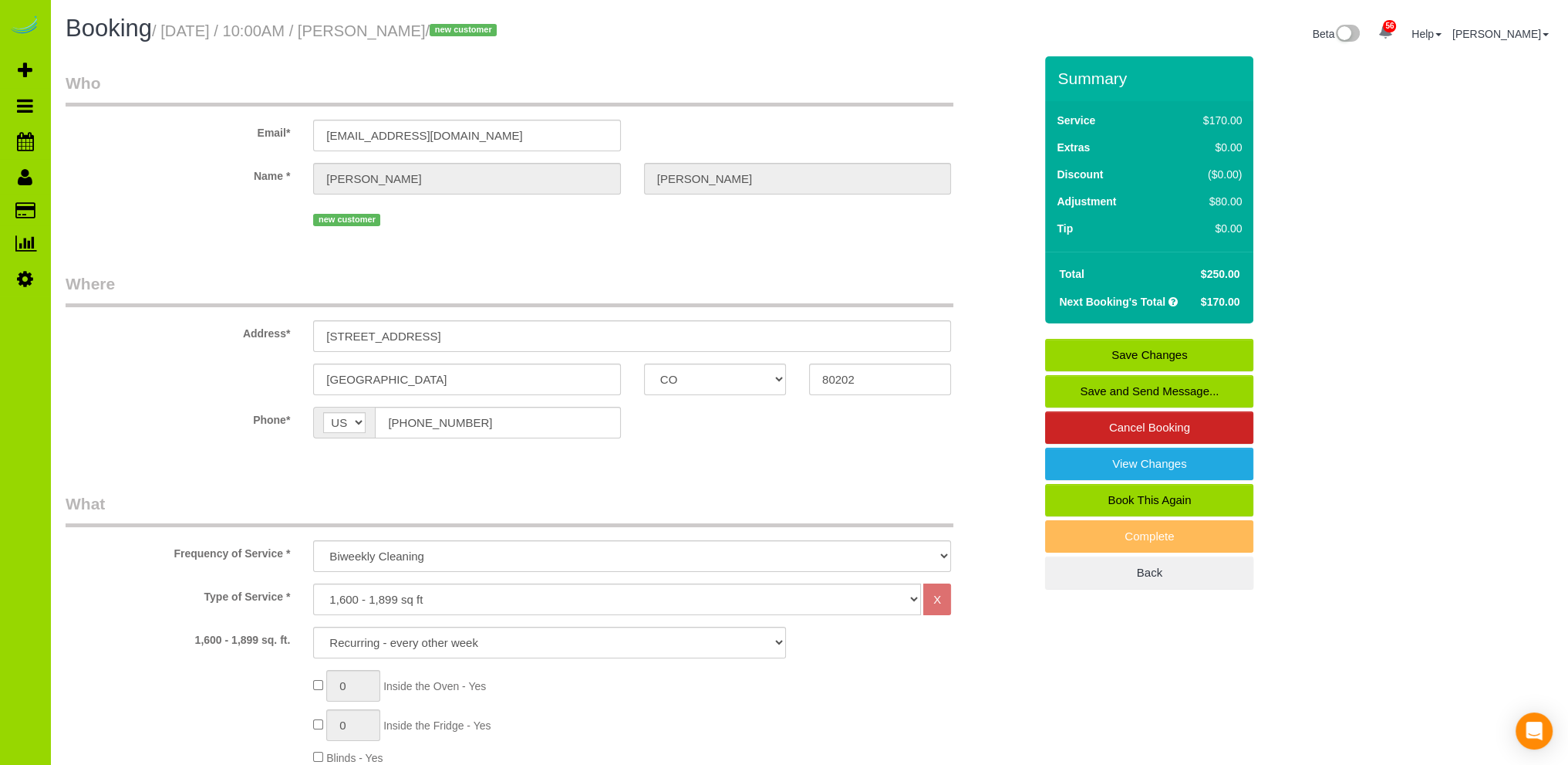
type textarea "- Est 3.5 hours biweekly but 5 hours for the first time deep clean 9/15 and the…"
click at [1105, 350] on link "Save Changes" at bounding box center [1149, 354] width 208 height 32
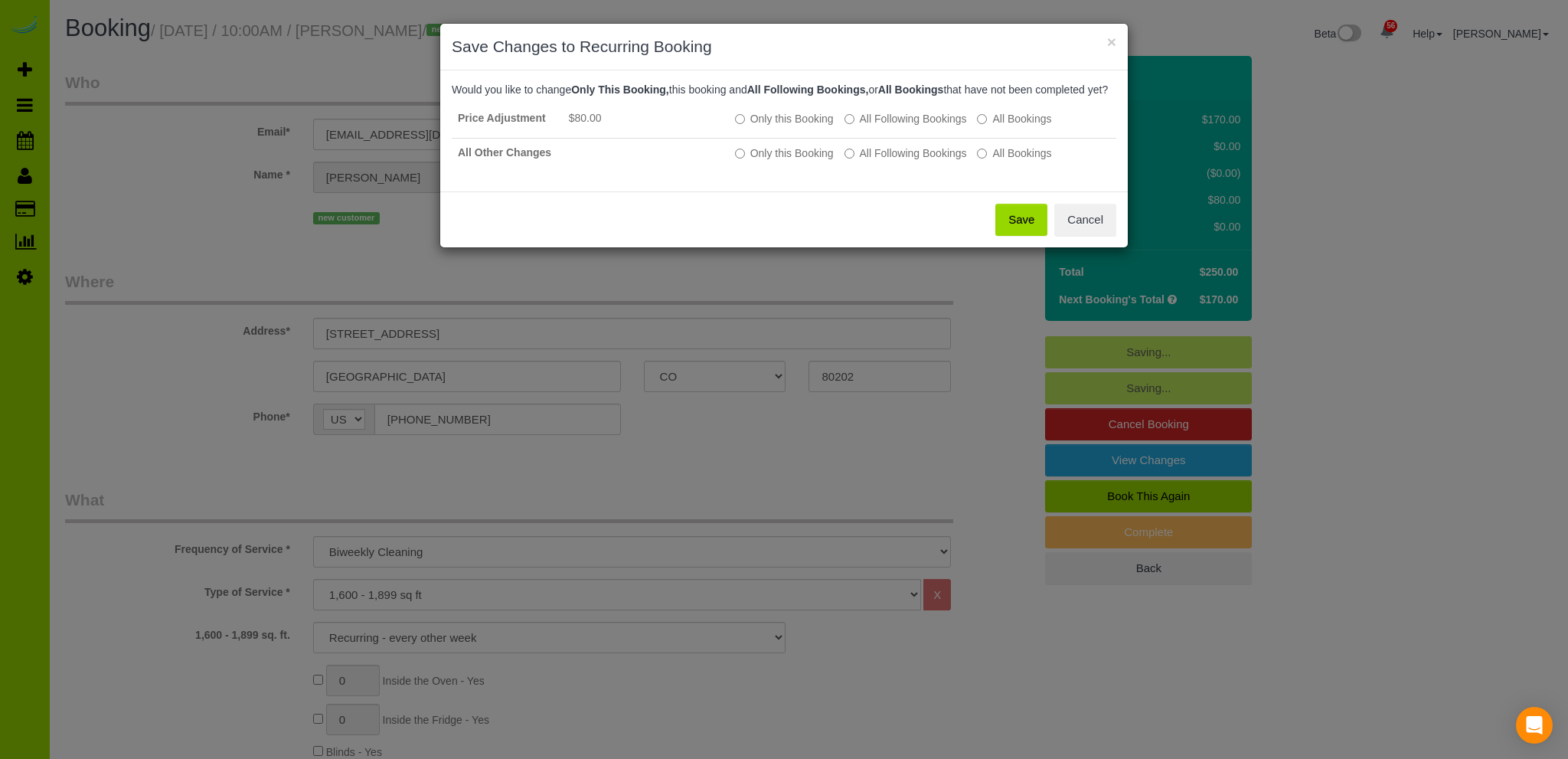
click at [1018, 229] on button "Save" at bounding box center [1021, 219] width 52 height 32
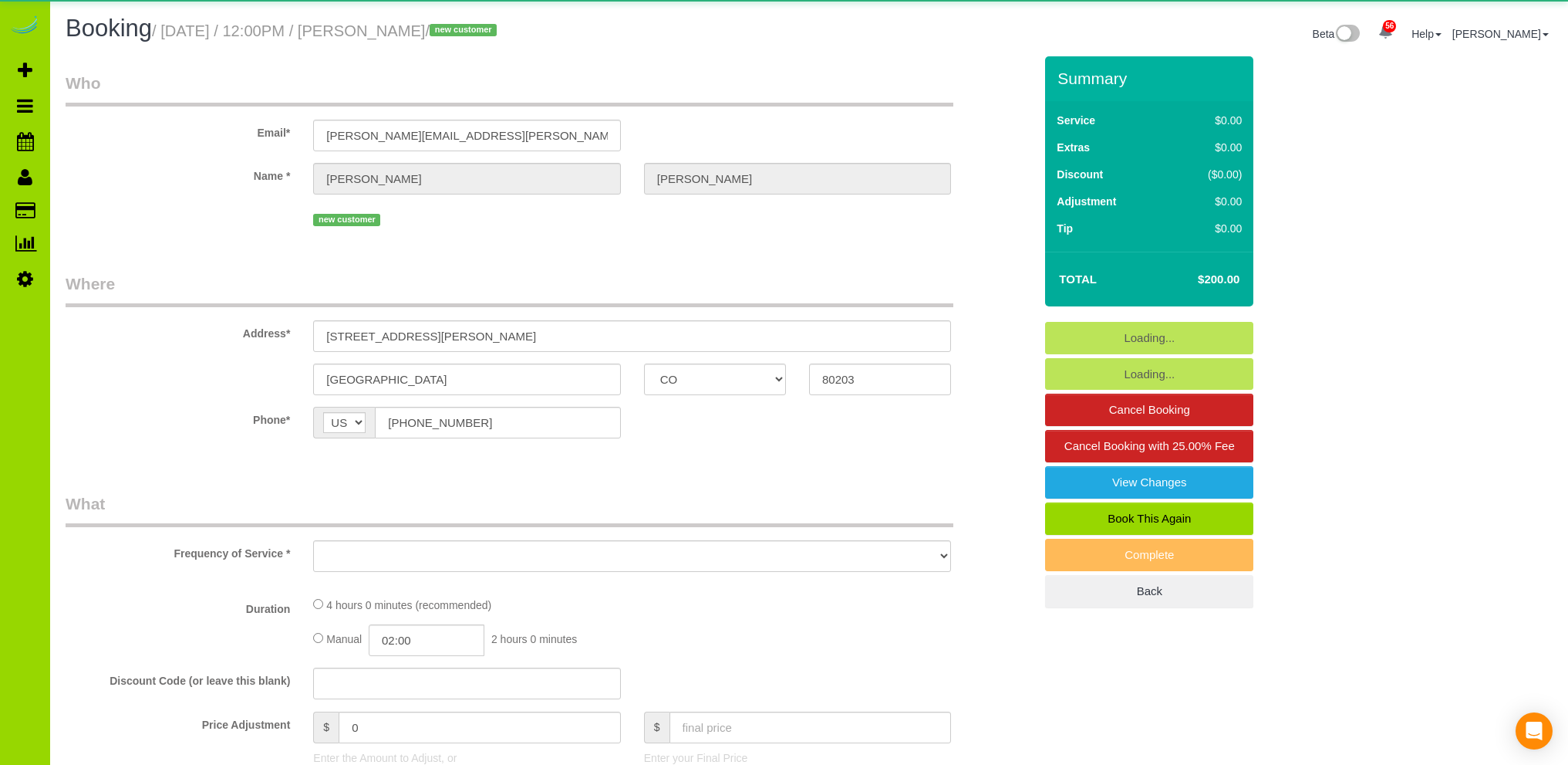
select select "CO"
select select "number:1"
select select "number:11"
select select "object:1162"
select select "spot1"
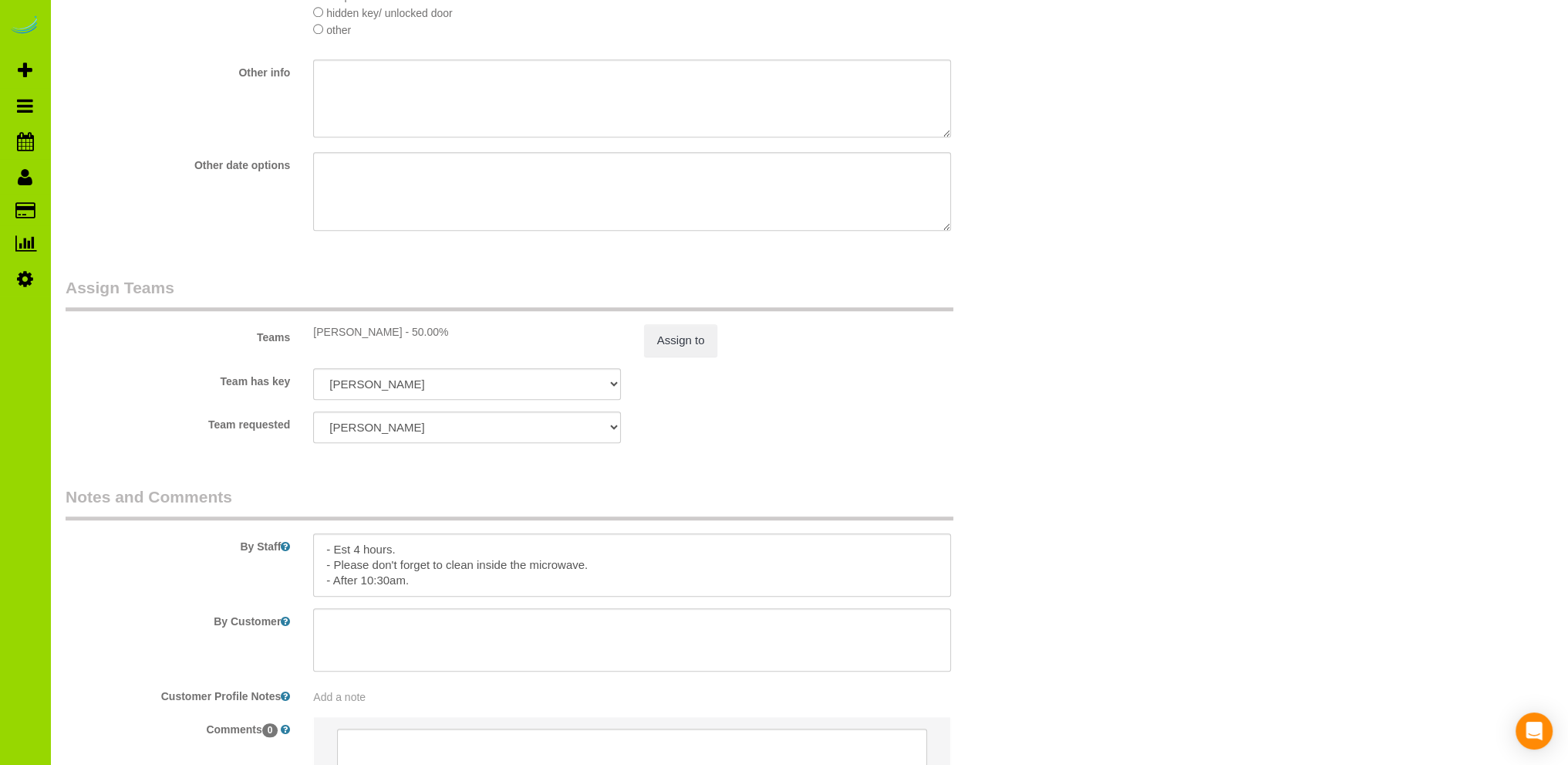
scroll to position [2080, 0]
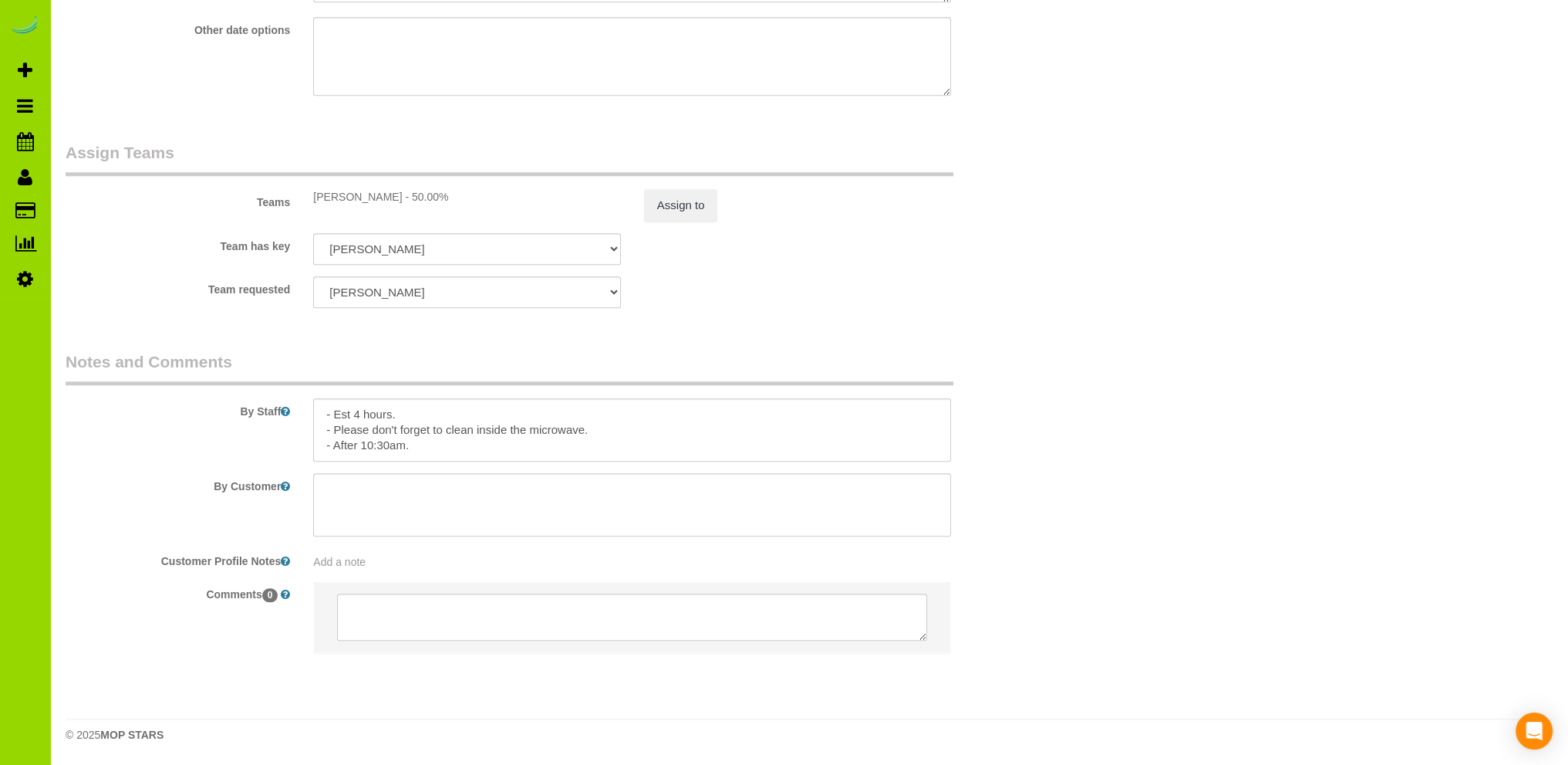
click at [567, 353] on legend "Notes and Comments" at bounding box center [509, 368] width 887 height 35
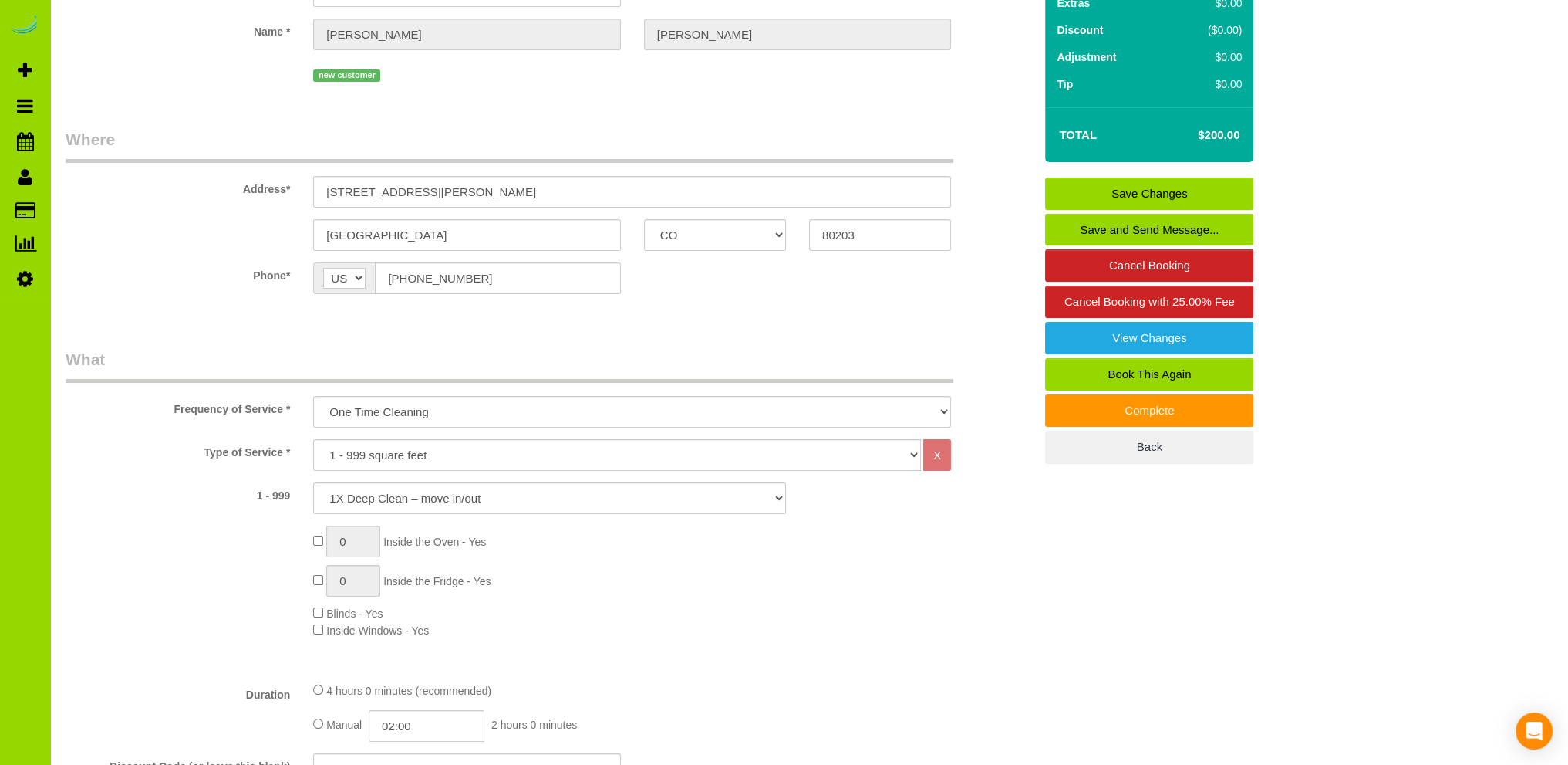
scroll to position [74, 0]
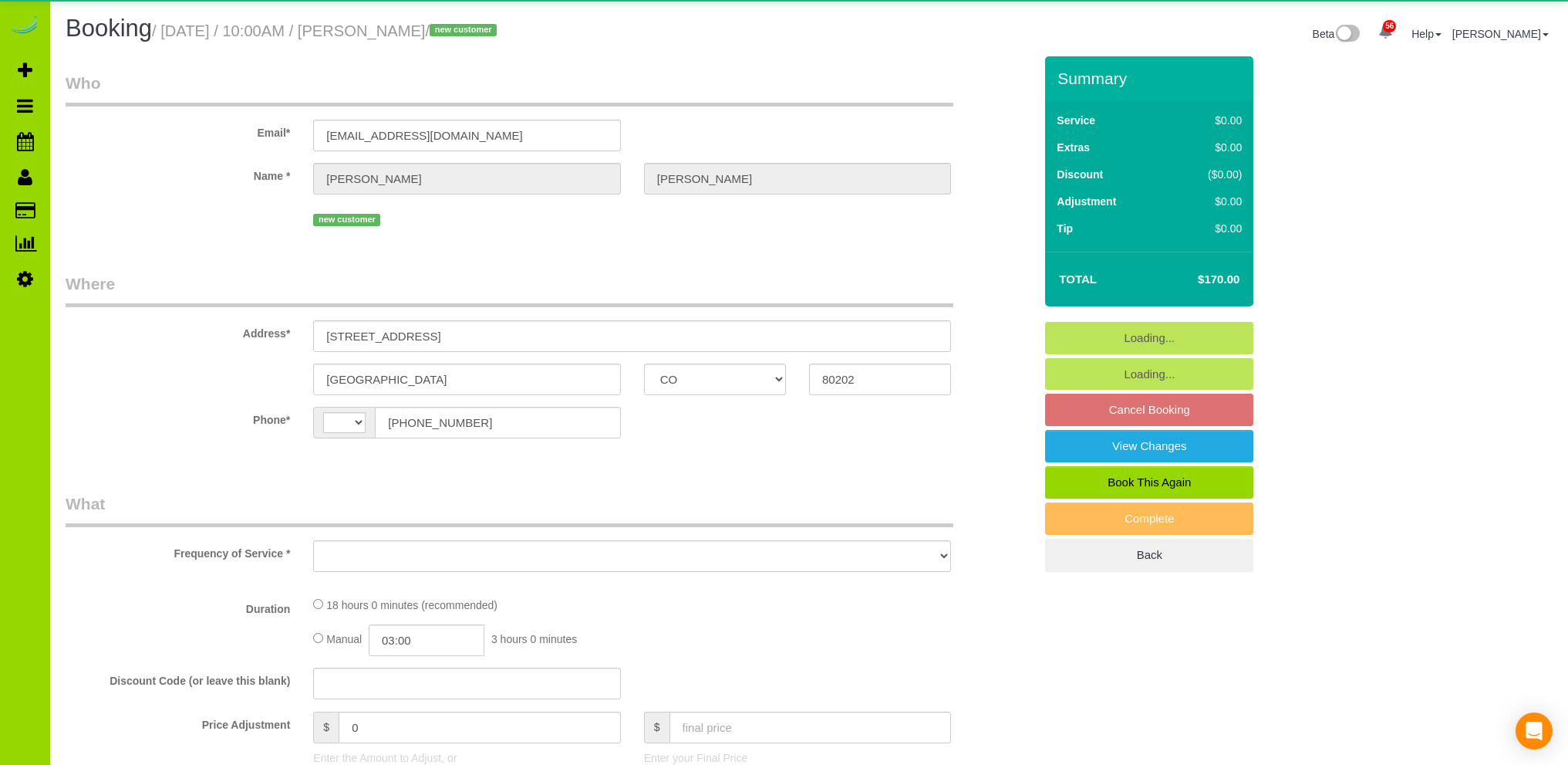
select select "CO"
select select "string:[GEOGRAPHIC_DATA]"
select select "object:965"
select select "6"
select select "spot1"
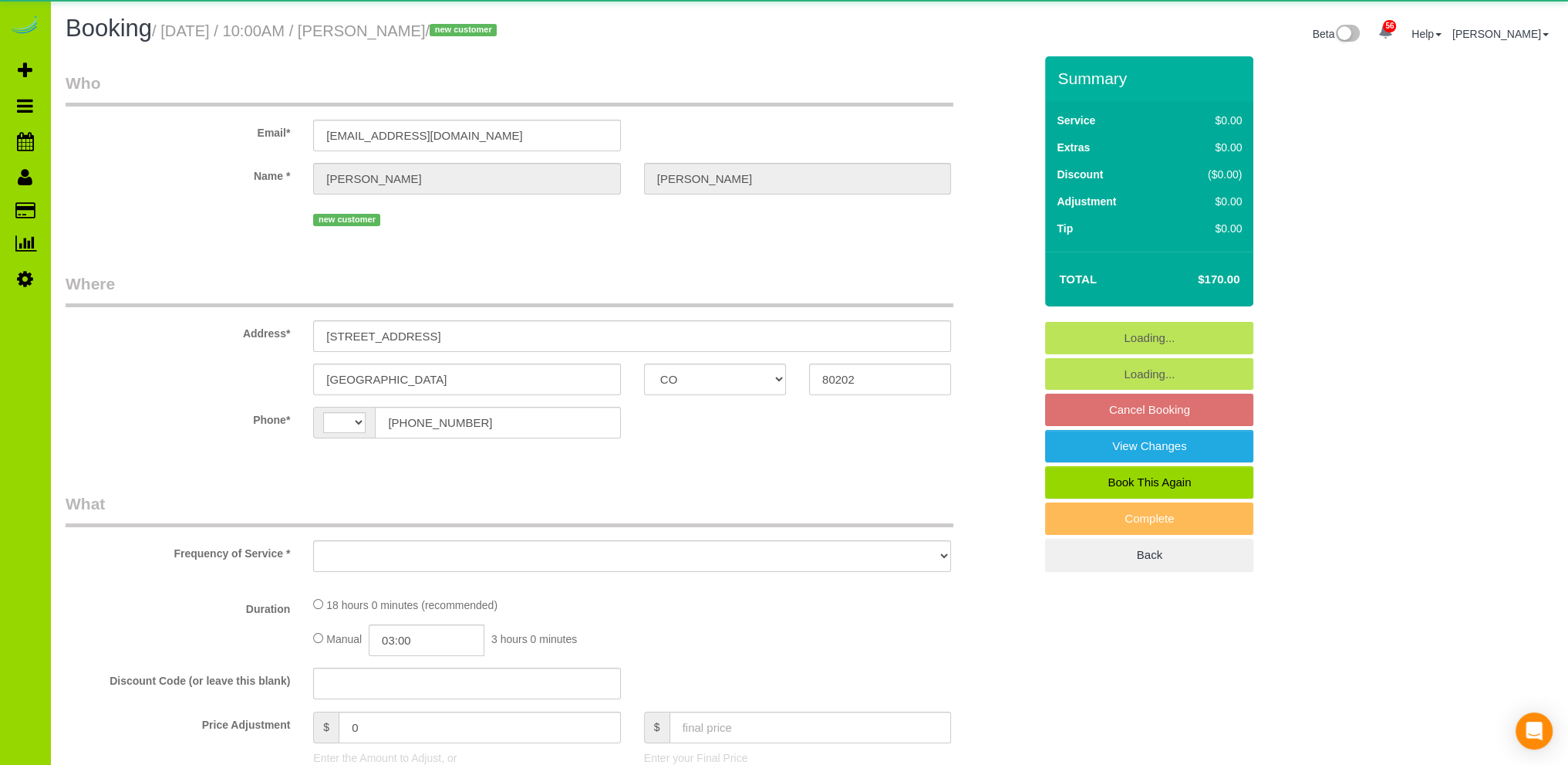
select select "number:67"
select select "number:3"
select select "number:14"
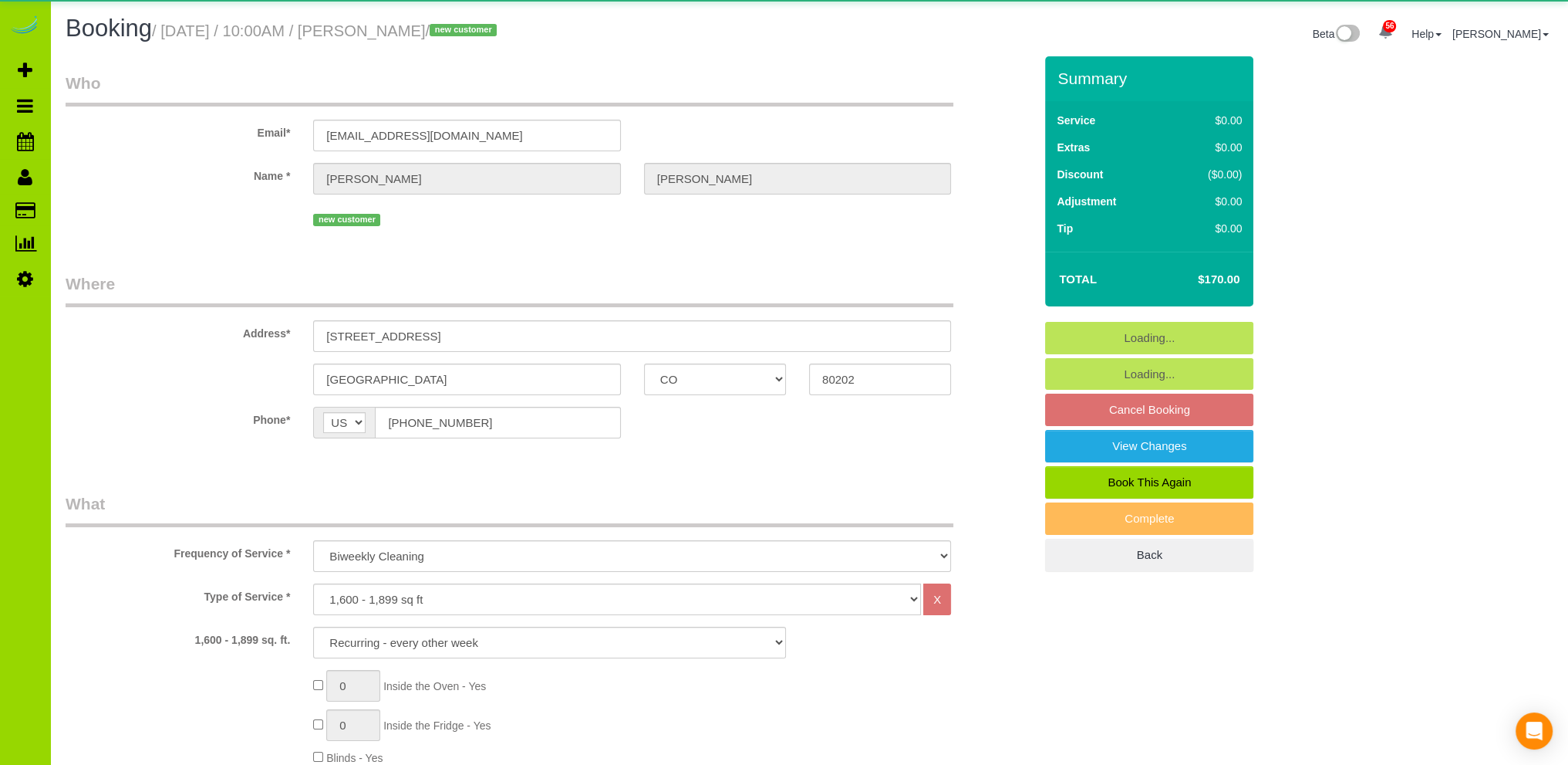
select select "object:1246"
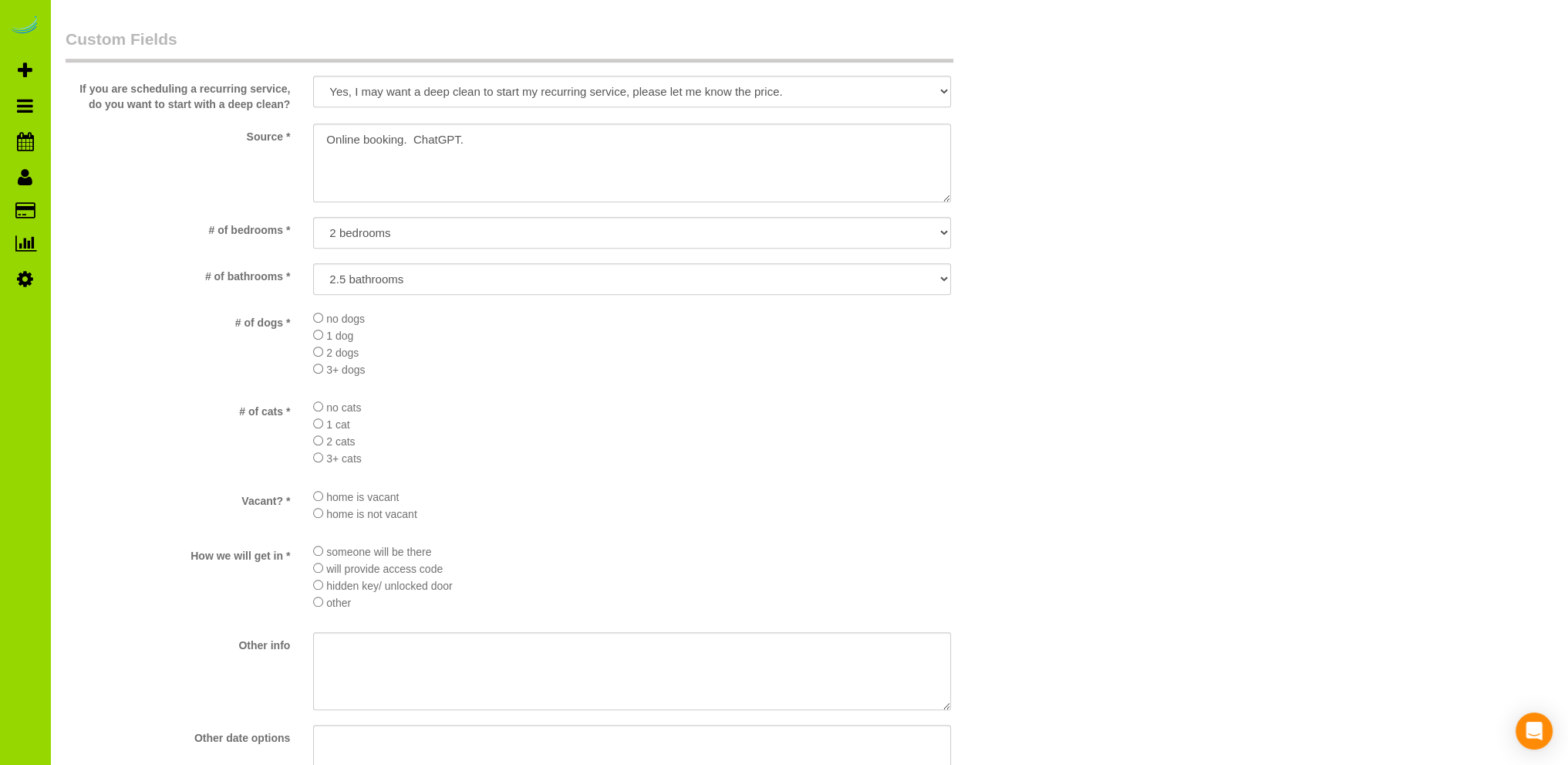
scroll to position [1389, 0]
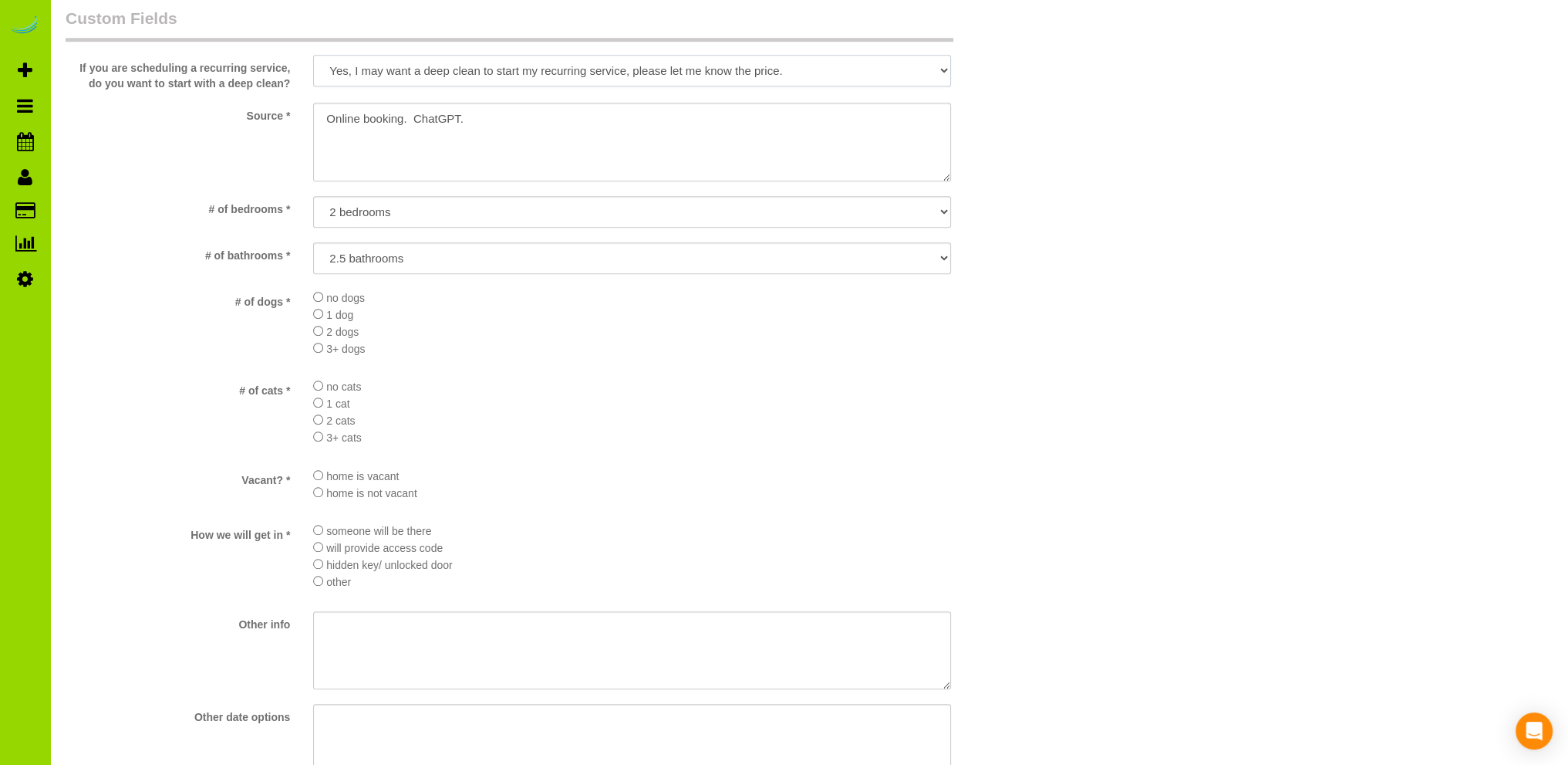
click at [941, 70] on select "Yes, I may want a deep clean to start my recurring service, please let me know …" at bounding box center [631, 70] width 637 height 32
select select
click at [313, 55] on select "Yes, I may want a deep clean to start my recurring service, please let me know …" at bounding box center [631, 70] width 637 height 32
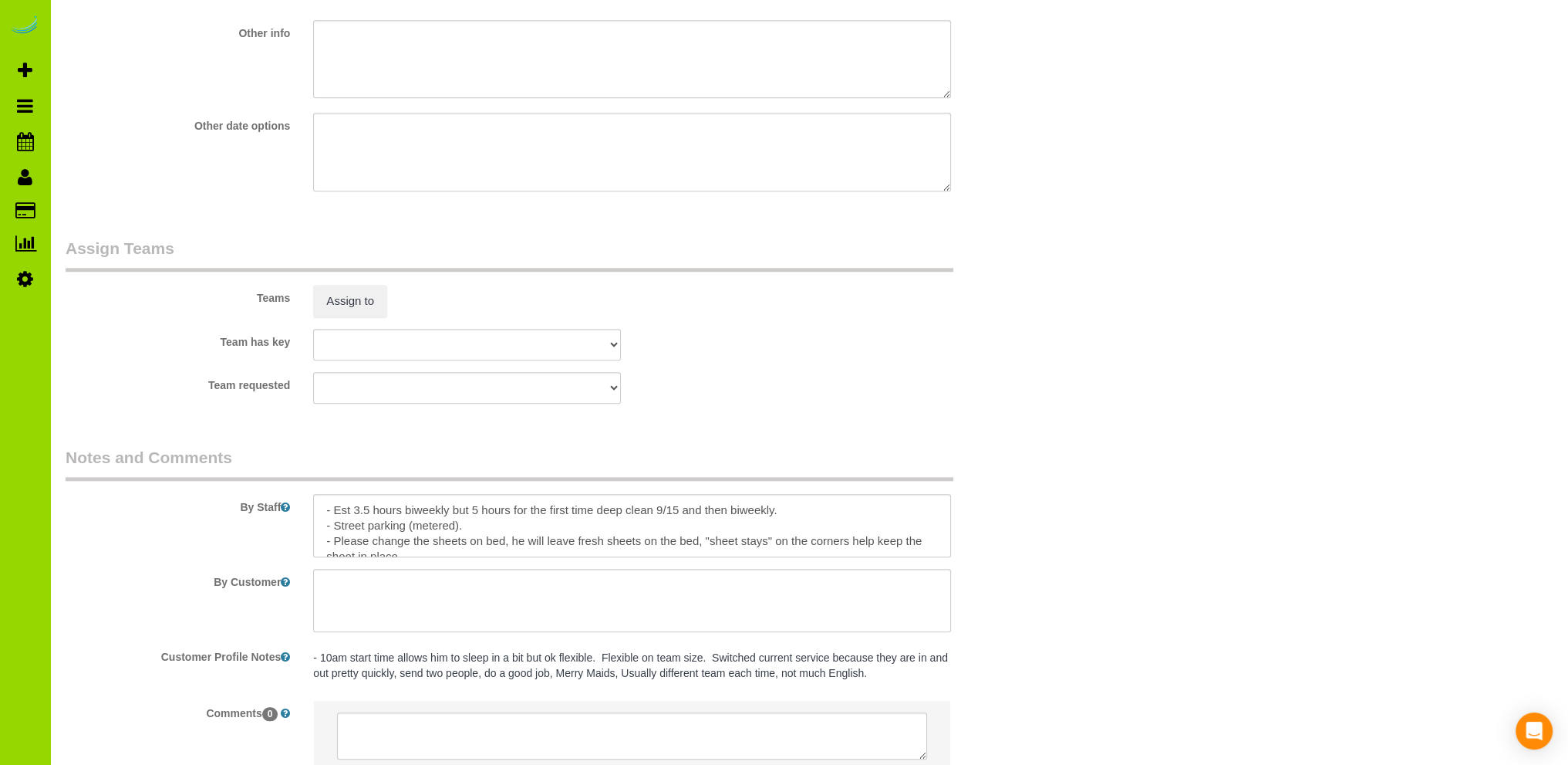
scroll to position [2006, 0]
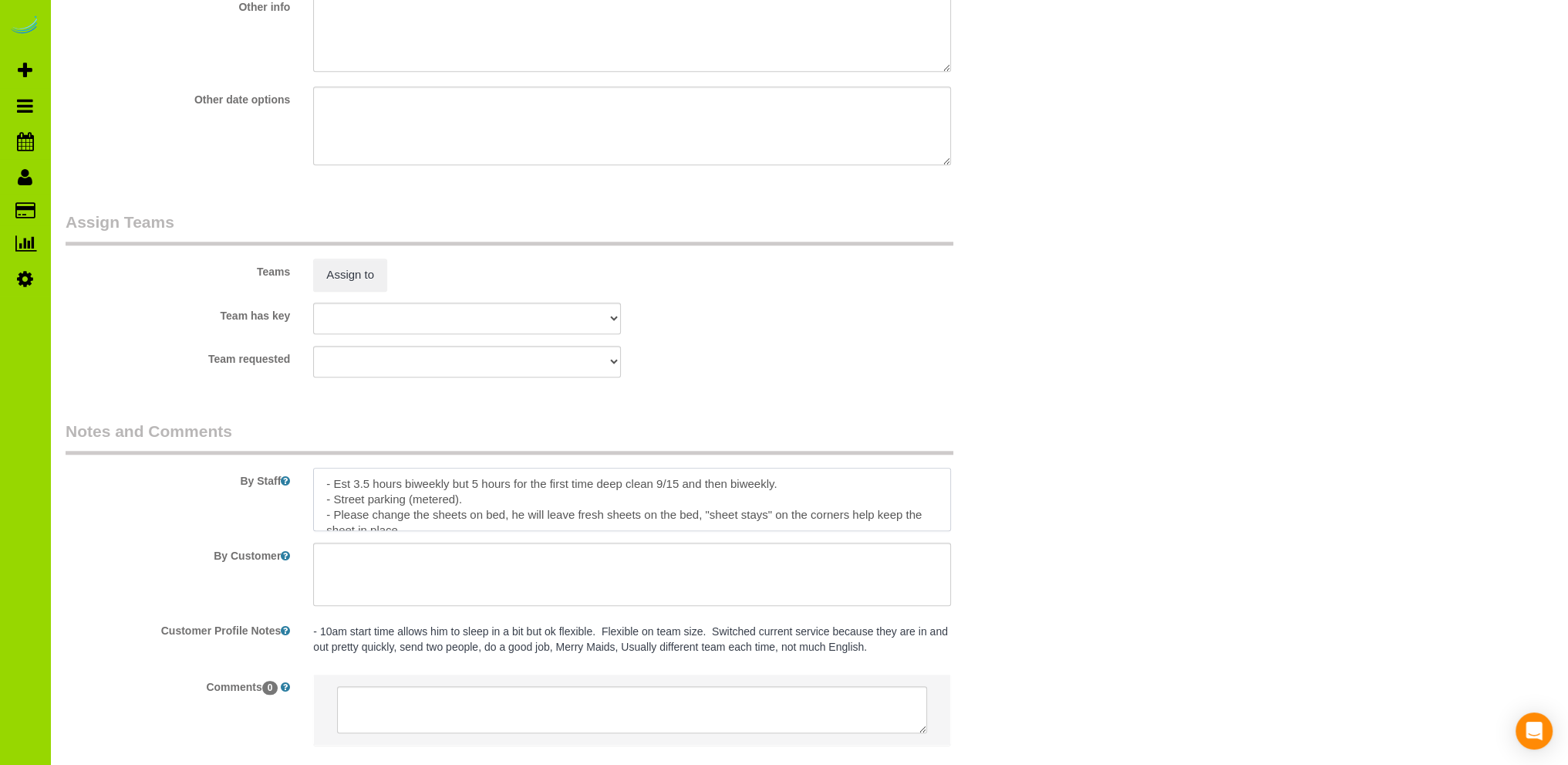
drag, startPoint x: 772, startPoint y: 492, endPoint x: 836, endPoint y: 459, distance: 72.0
click at [771, 489] on textarea at bounding box center [631, 498] width 637 height 63
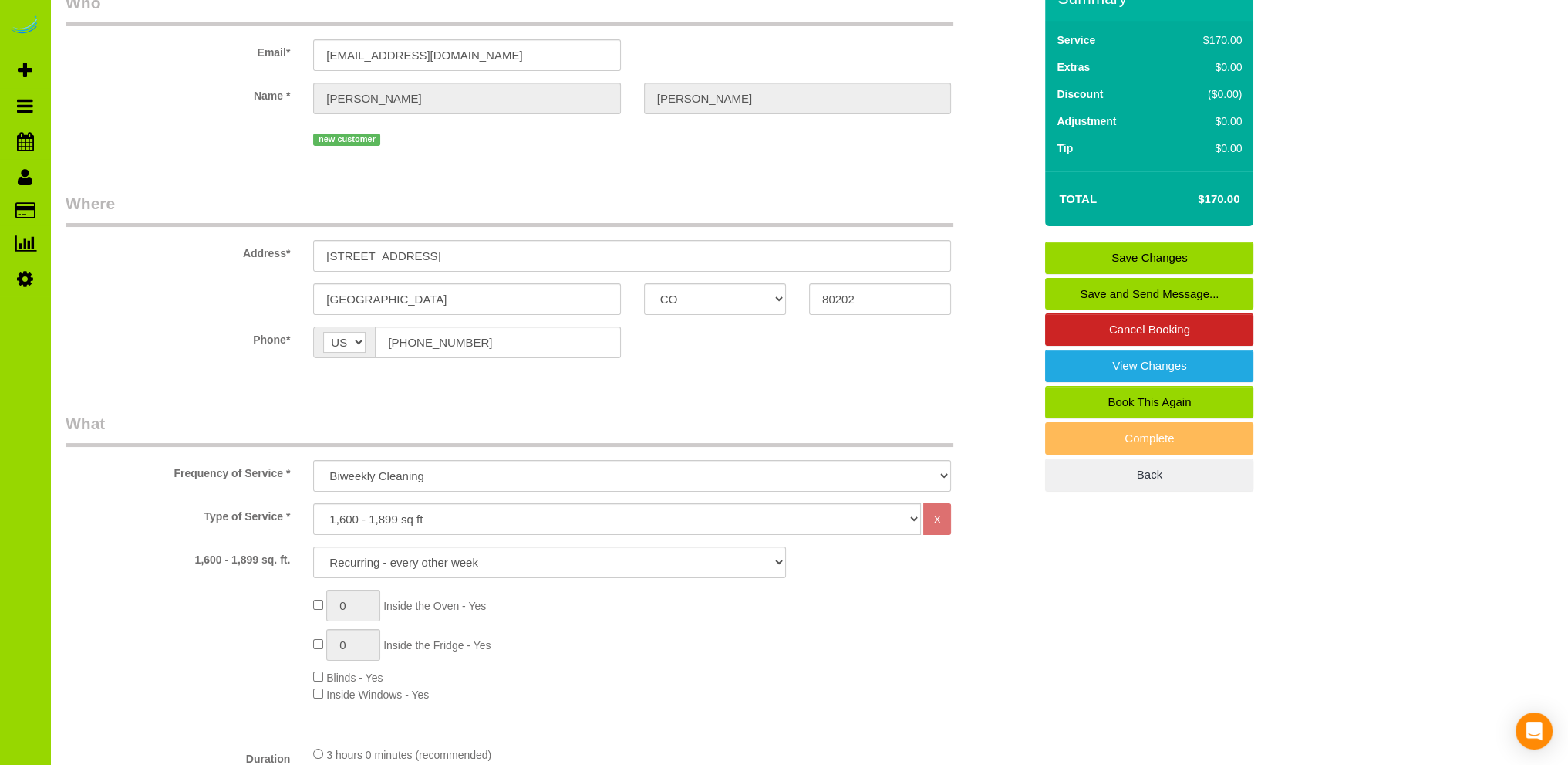
scroll to position [0, 0]
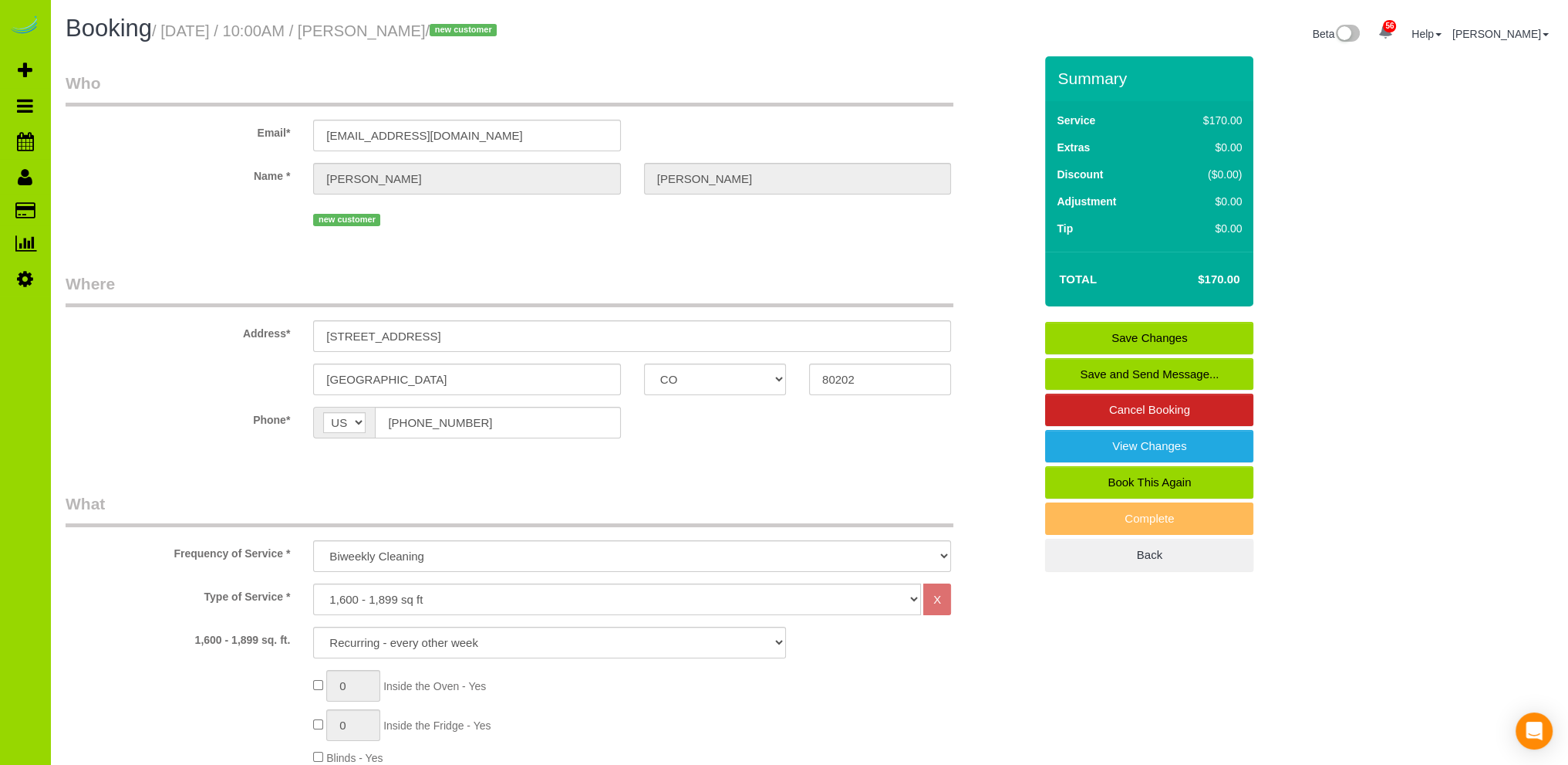
type textarea "- Est 3.5 hours. - Street parking (metered). - Please change the sheets on bed,…"
click at [1186, 331] on link "Save Changes" at bounding box center [1149, 338] width 208 height 32
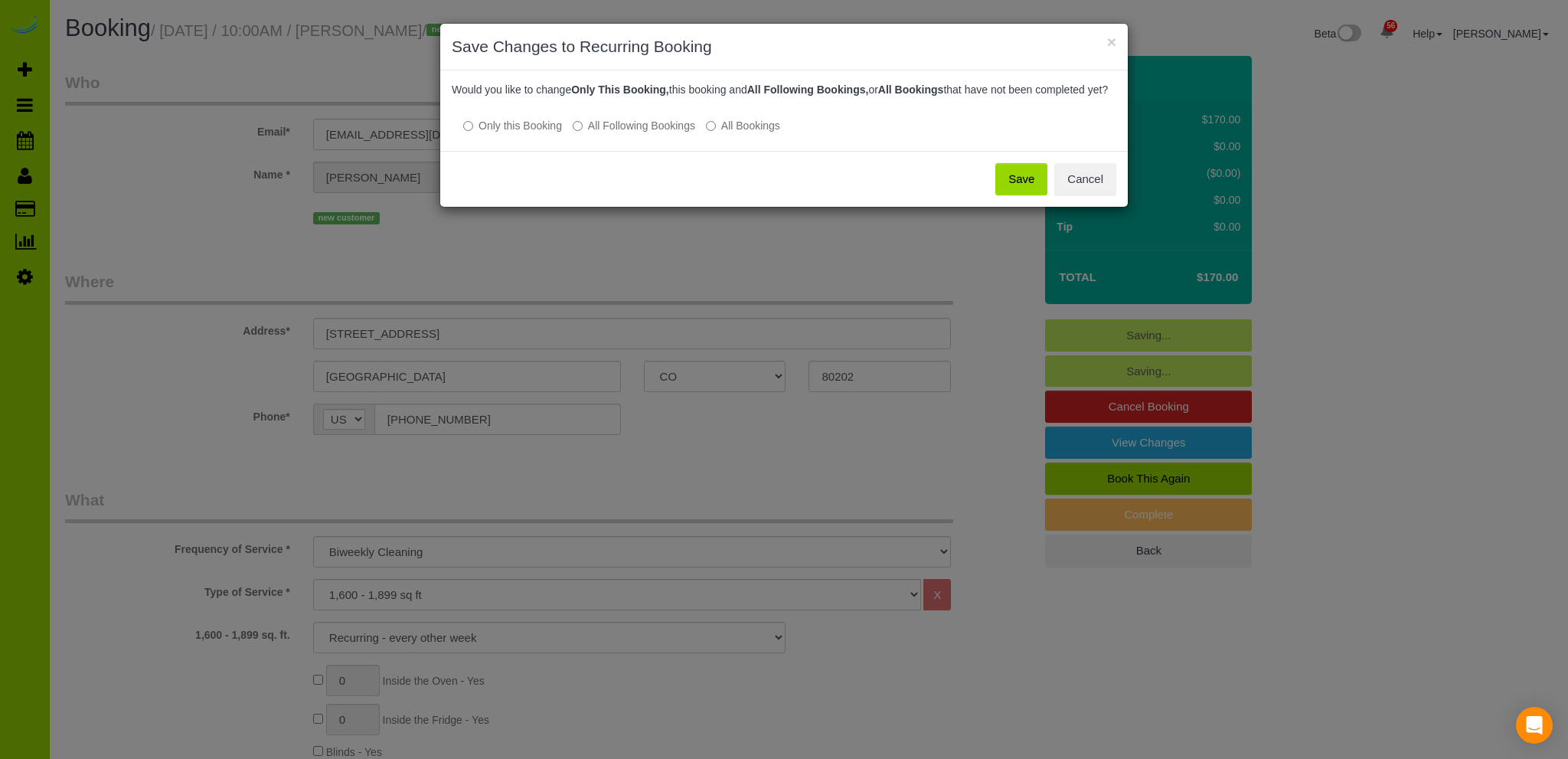
click at [1026, 189] on button "Save" at bounding box center [1021, 179] width 52 height 32
